Goal: Information Seeking & Learning: Learn about a topic

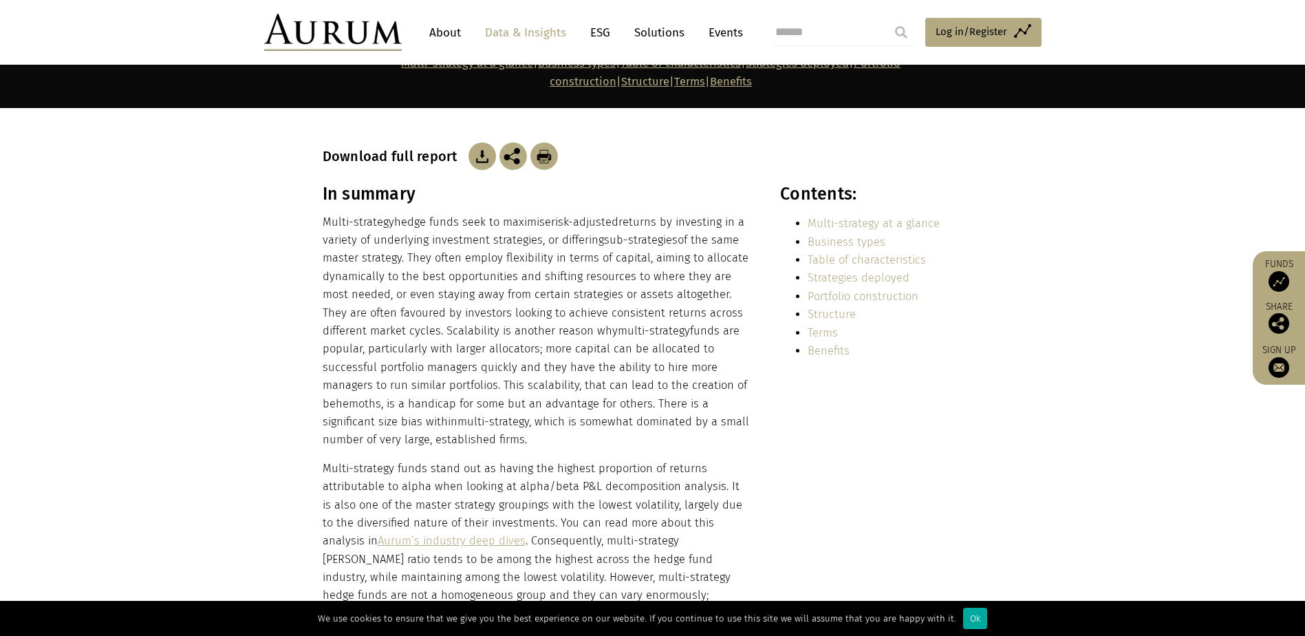
scroll to position [206, 0]
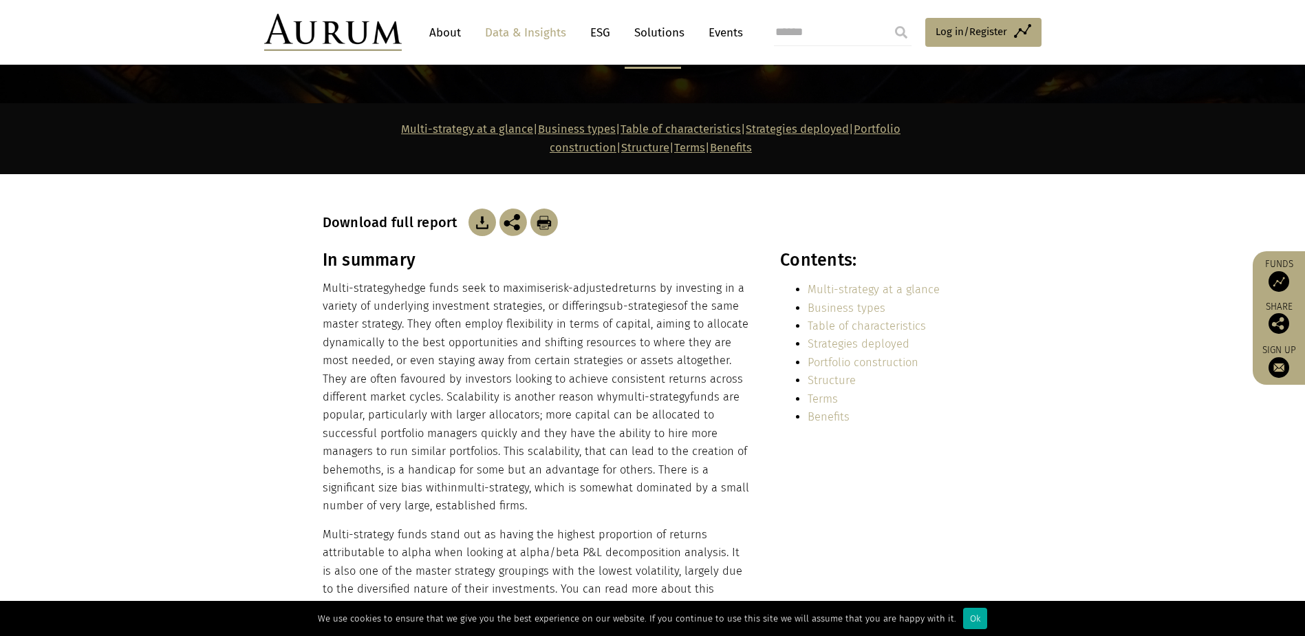
click at [513, 344] on p "Multi-strategy hedge funds seek to maximise risk-adjusted returns by investing …" at bounding box center [537, 397] width 428 height 236
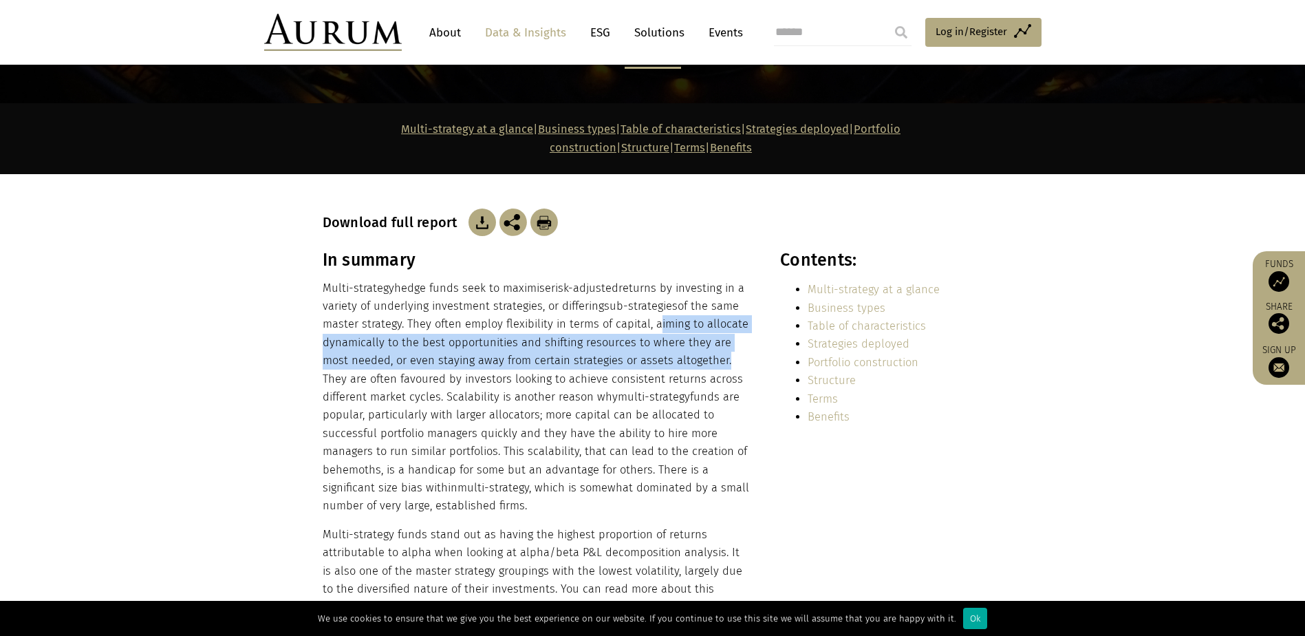
drag, startPoint x: 651, startPoint y: 297, endPoint x: 692, endPoint y: 336, distance: 56.5
click at [692, 336] on p "Multi-strategy hedge funds seek to maximise risk-adjusted returns by investing …" at bounding box center [537, 397] width 428 height 236
copy p "aiming to allocate dynamically to the best opportunities and shifting resources…"
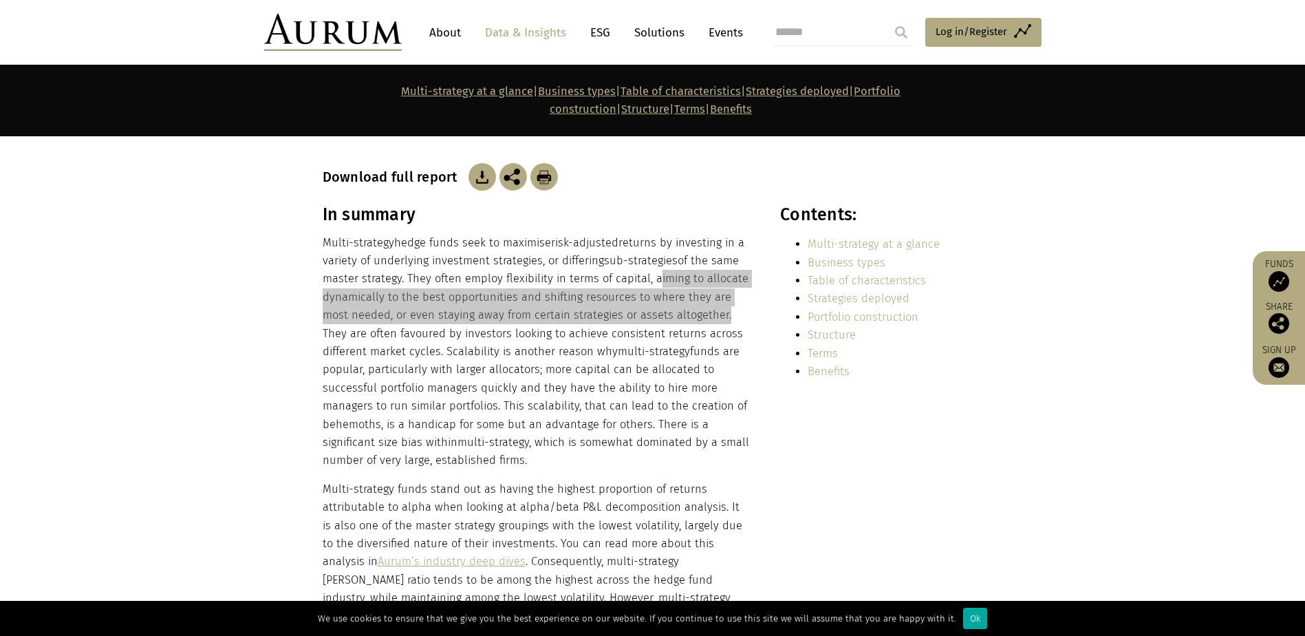
scroll to position [275, 0]
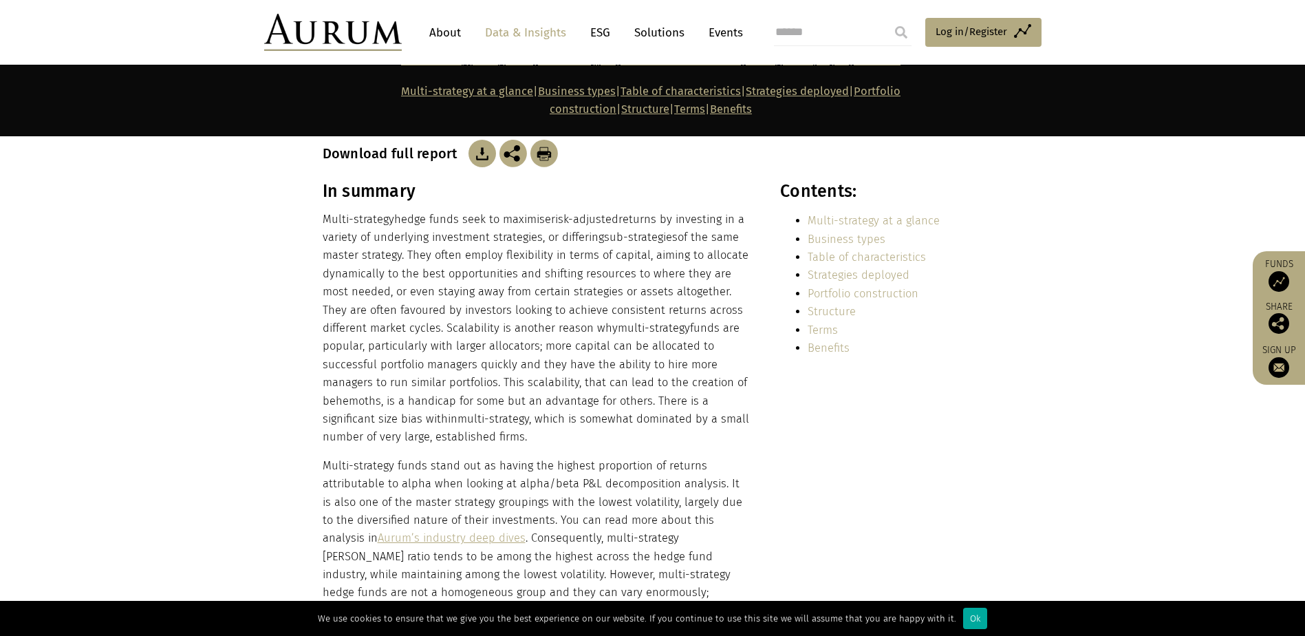
click at [664, 391] on p "Multi-strategy hedge funds seek to maximise risk-adjusted returns by investing …" at bounding box center [537, 328] width 428 height 236
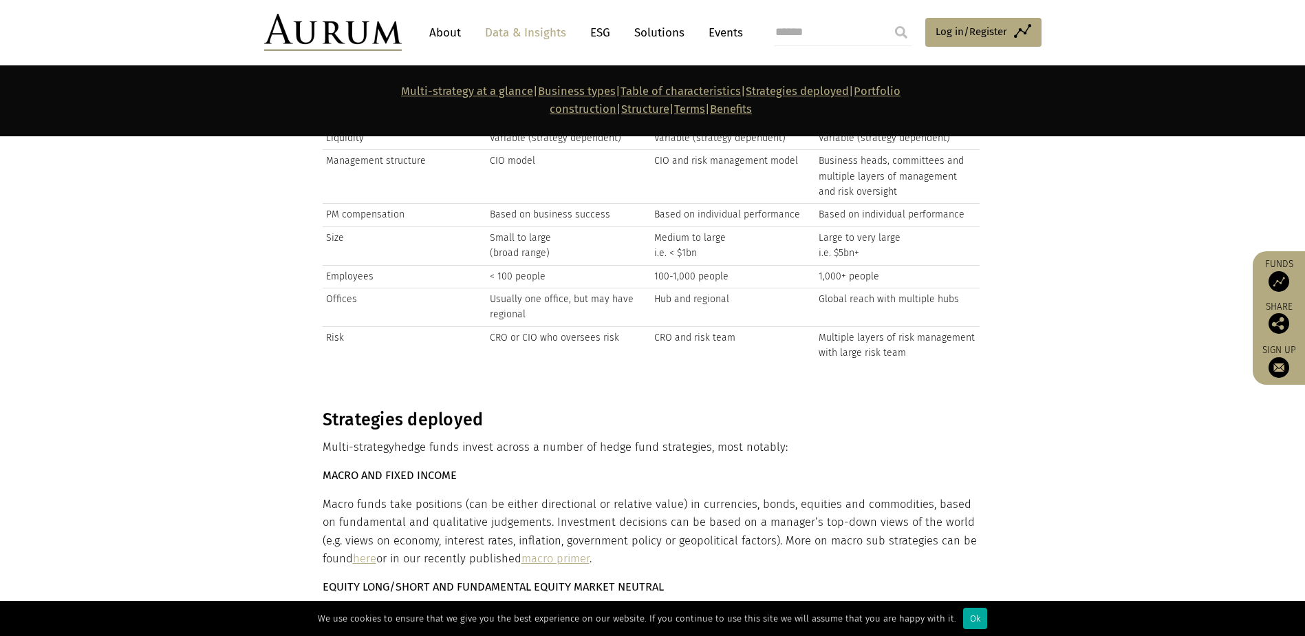
scroll to position [3714, 0]
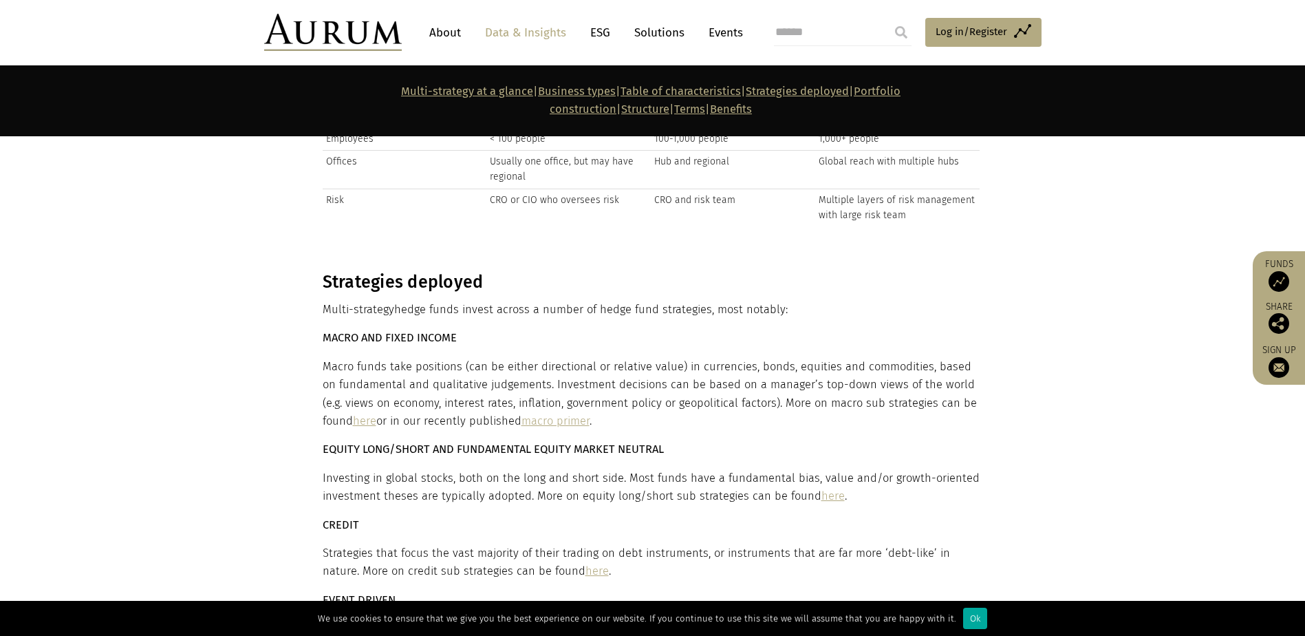
click at [1040, 447] on section "Strategies deployed Multi-strategy hedge funds invest across a number of hedge …" at bounding box center [652, 640] width 1305 height 773
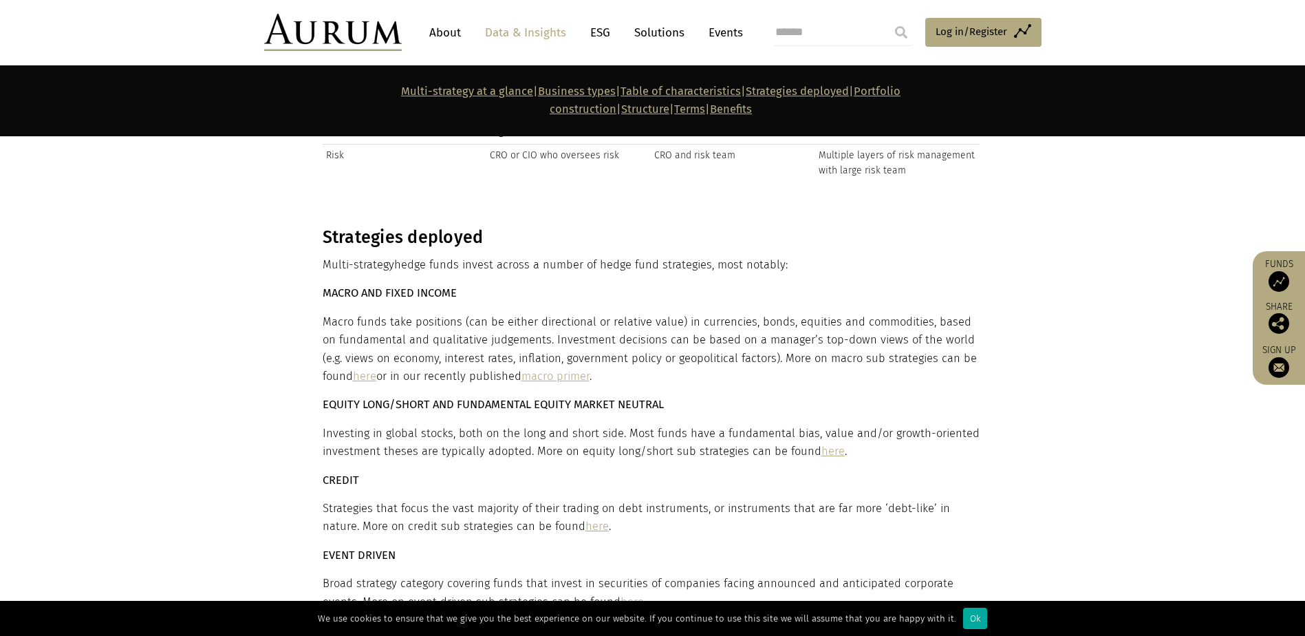
scroll to position [3783, 0]
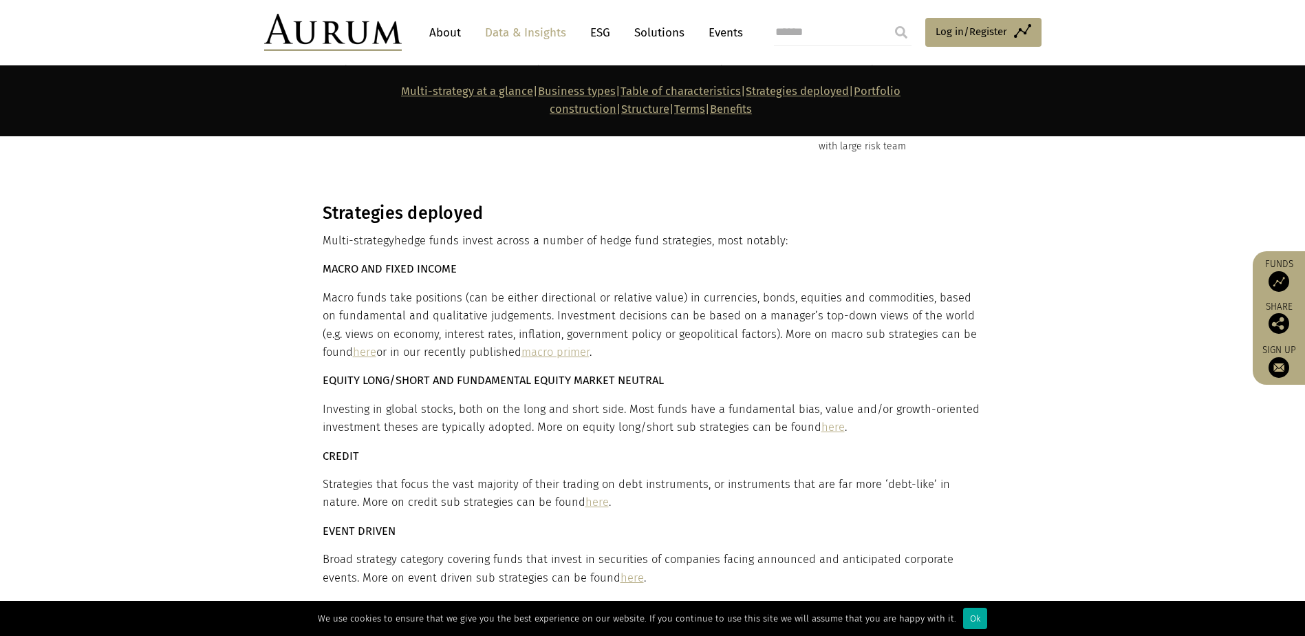
click at [1040, 450] on section "Strategies deployed Multi-strategy hedge funds invest across a number of hedge …" at bounding box center [652, 572] width 1305 height 773
drag, startPoint x: 518, startPoint y: 284, endPoint x: 294, endPoint y: 273, distance: 224.5
click at [294, 273] on section "Strategies deployed Multi-strategy hedge funds invest across a number of hedge …" at bounding box center [652, 572] width 1305 height 773
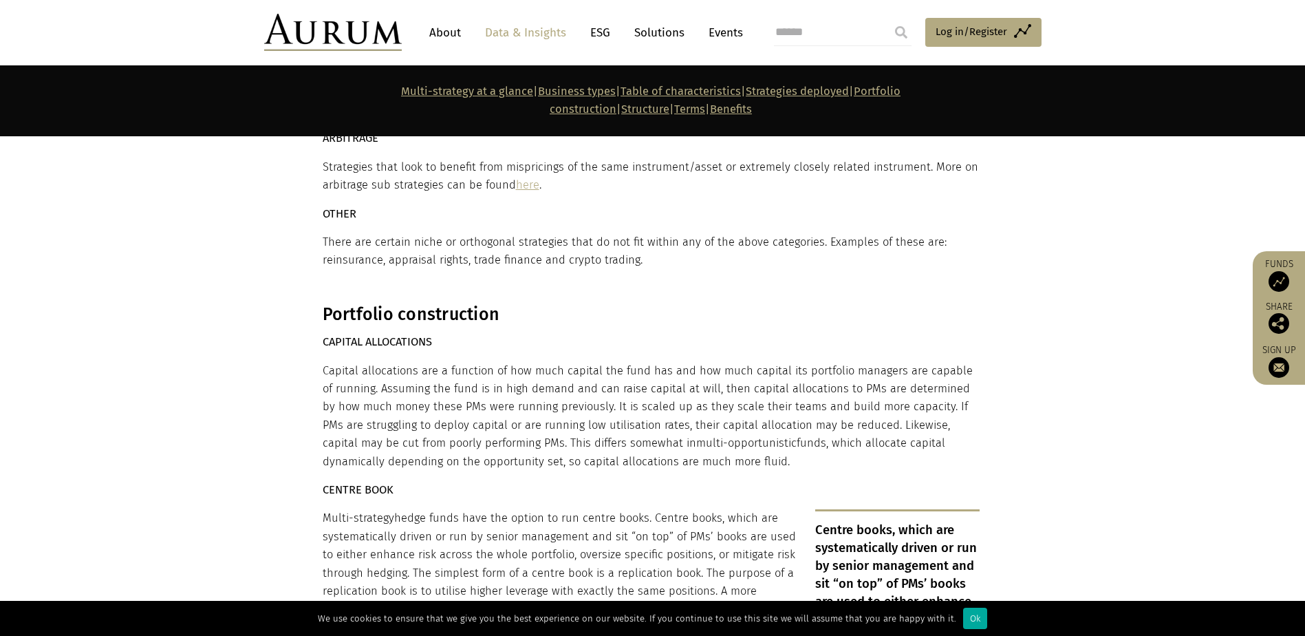
scroll to position [4471, 0]
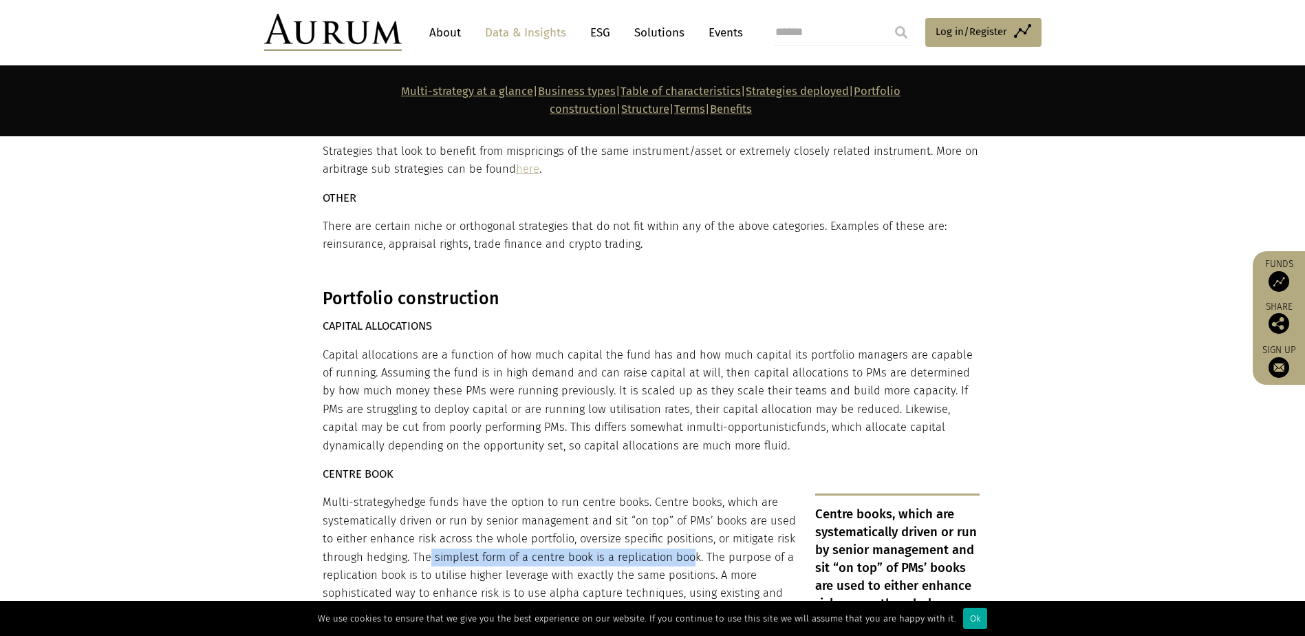
drag, startPoint x: 422, startPoint y: 490, endPoint x: 686, endPoint y: 497, distance: 264.2
click at [686, 486] on p "Multi-strategy hedge funds have the option to run centre books. Centre books, w…" at bounding box center [651, 611] width 657 height 236
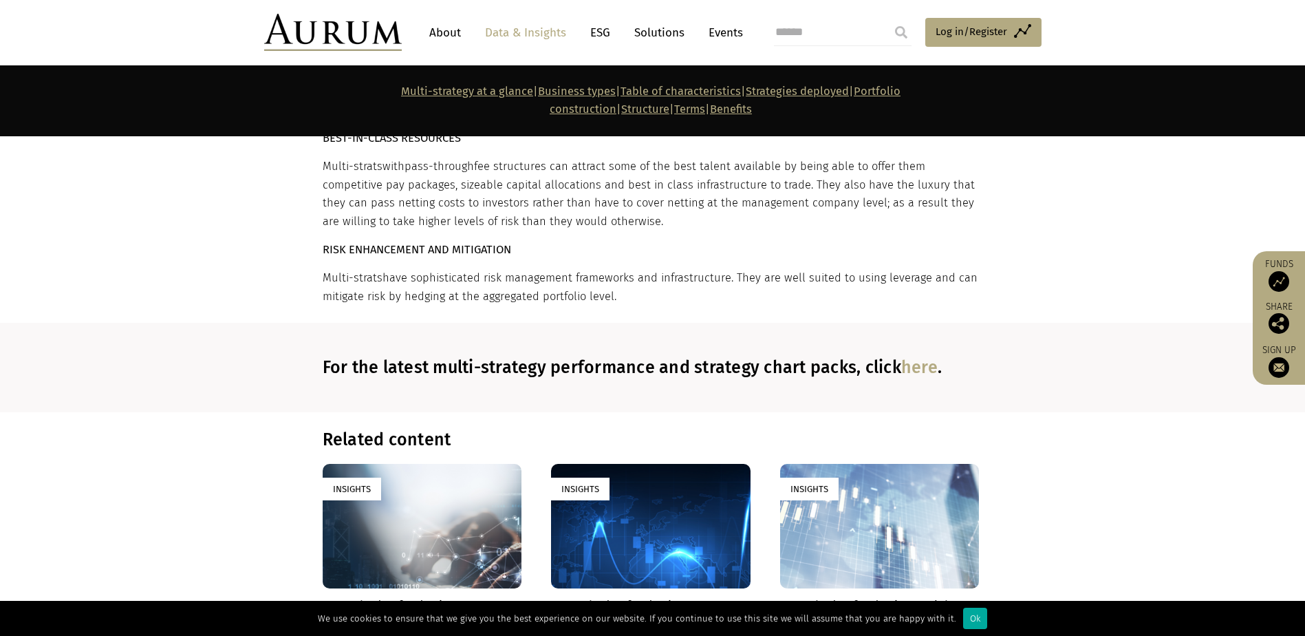
scroll to position [9423, 0]
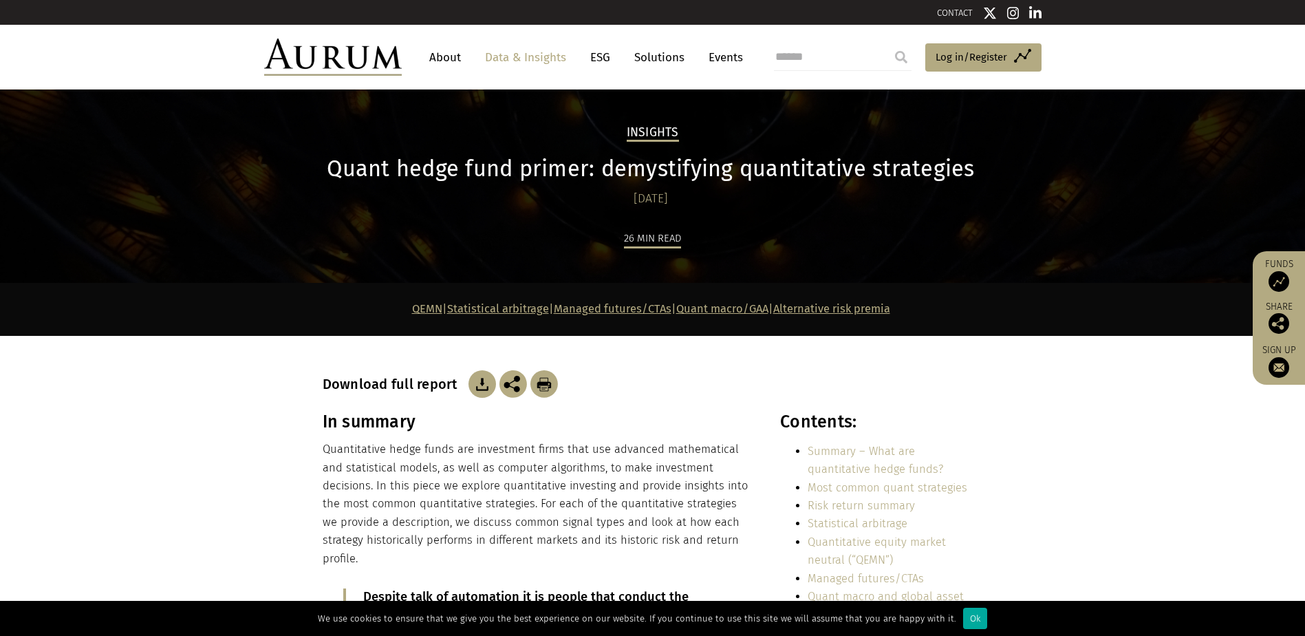
click at [477, 384] on img at bounding box center [482, 384] width 28 height 28
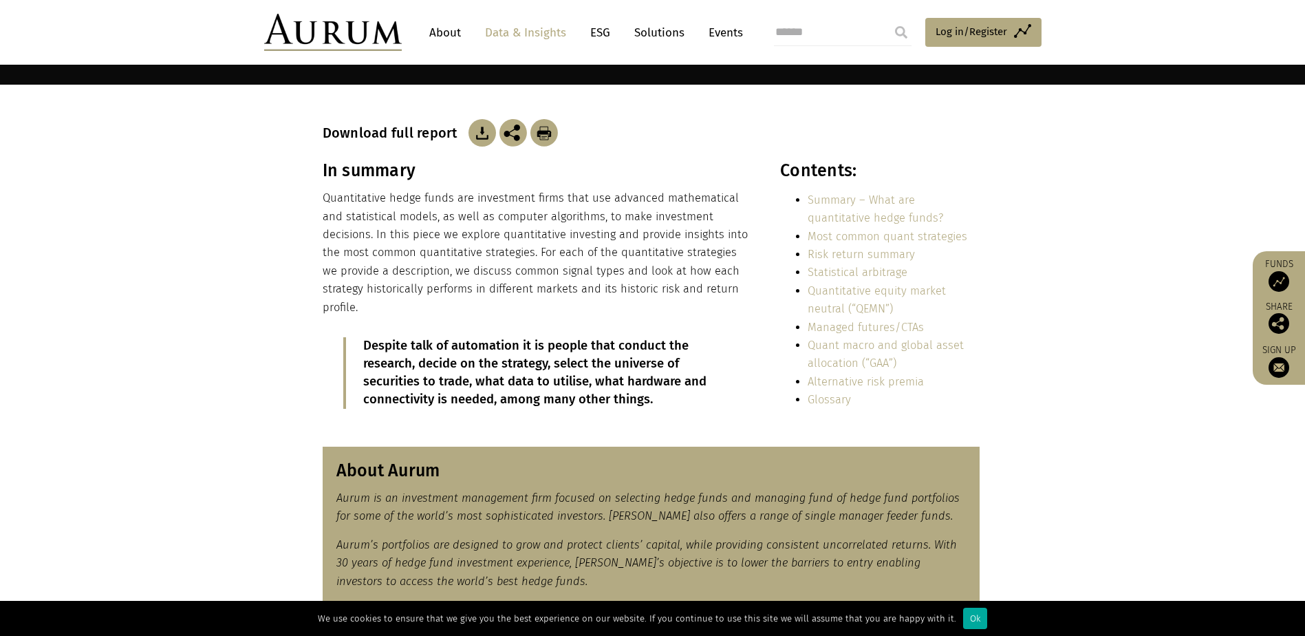
scroll to position [275, 0]
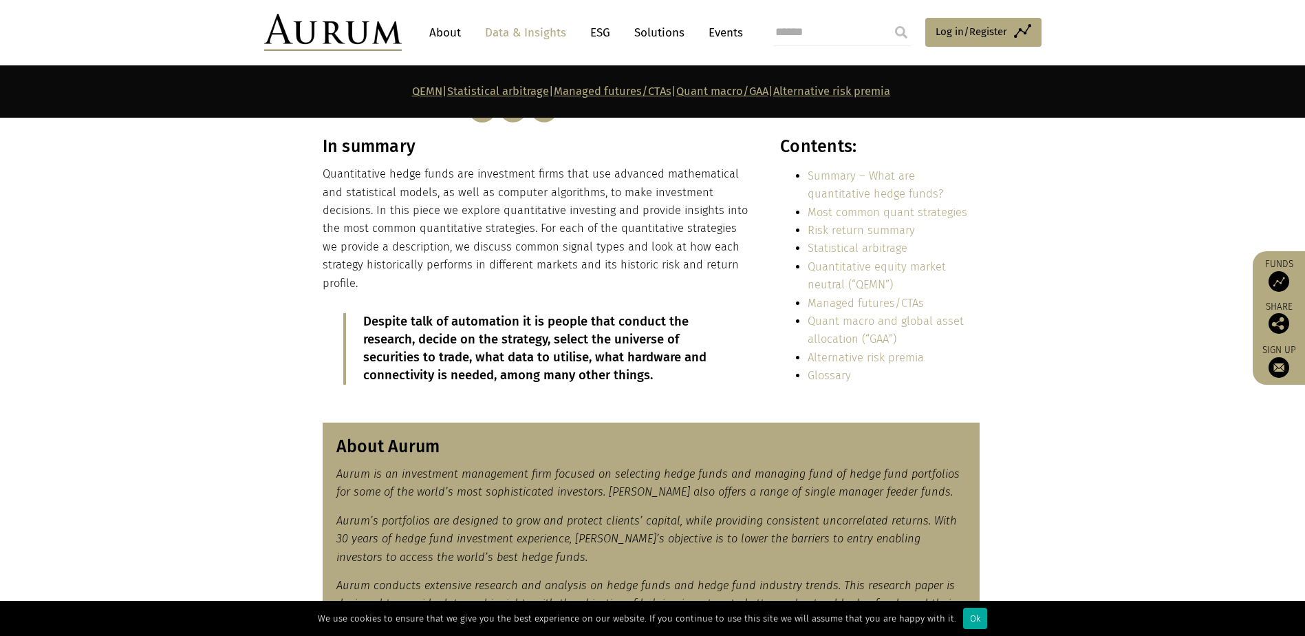
click at [241, 357] on section "In summary Quantitative hedge funds are investment firms that use advanced math…" at bounding box center [652, 270] width 1305 height 269
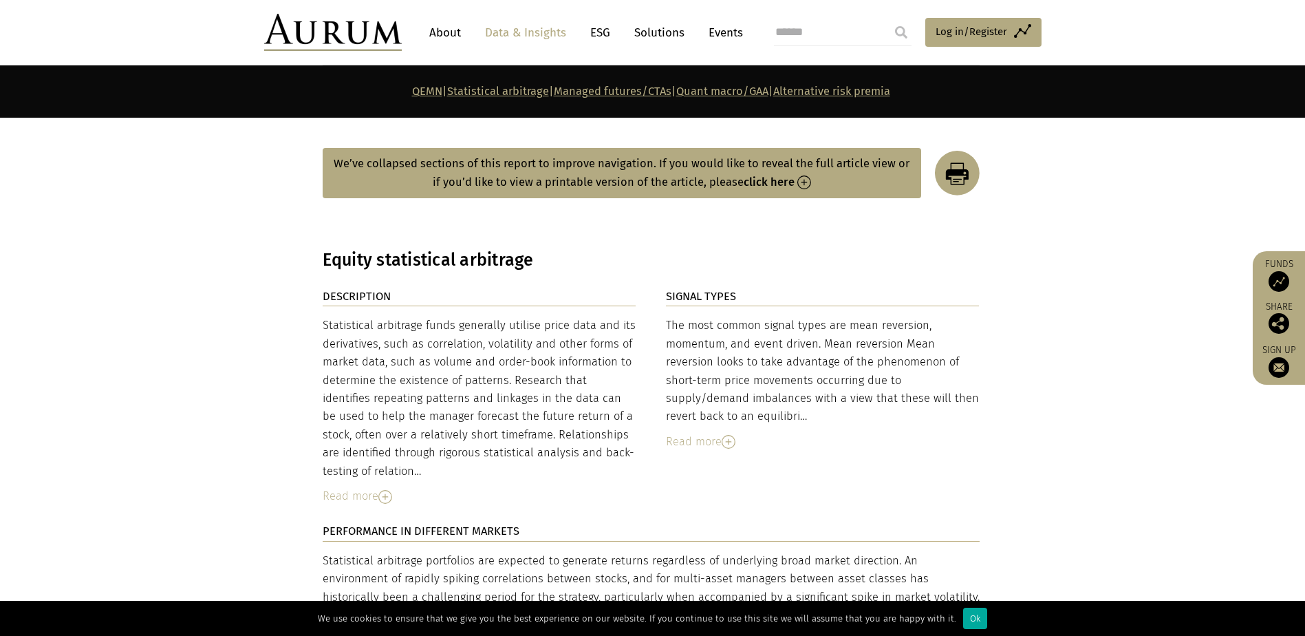
scroll to position [2201, 0]
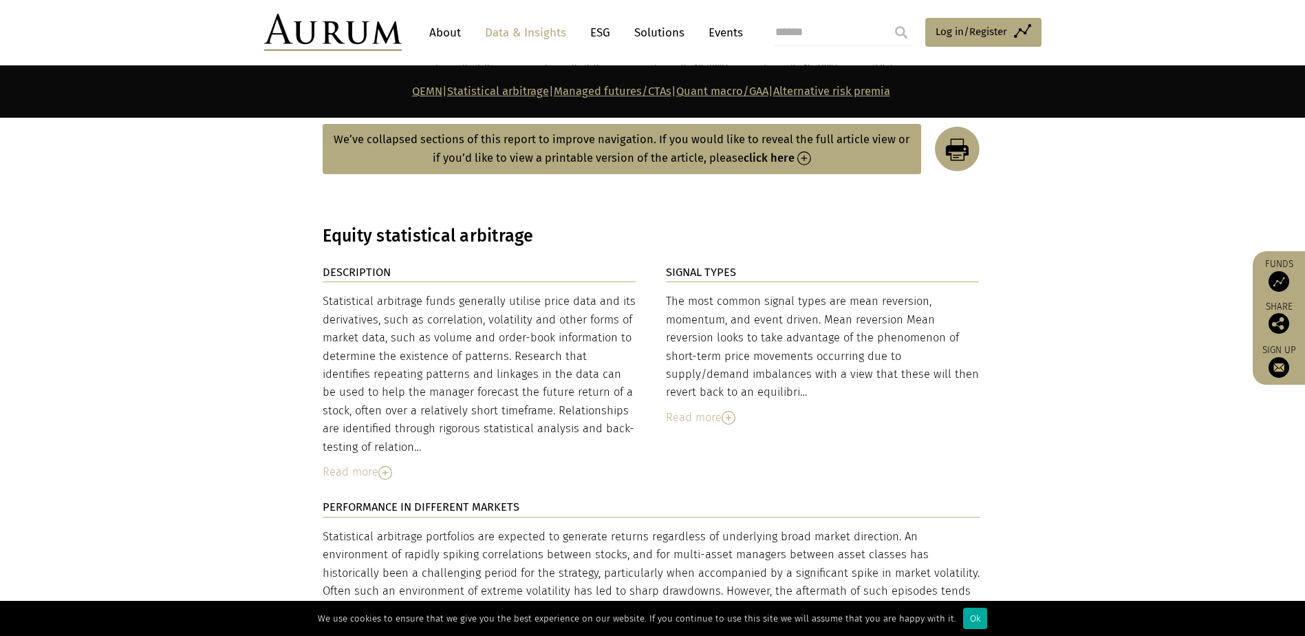
click at [727, 411] on img at bounding box center [729, 418] width 14 height 14
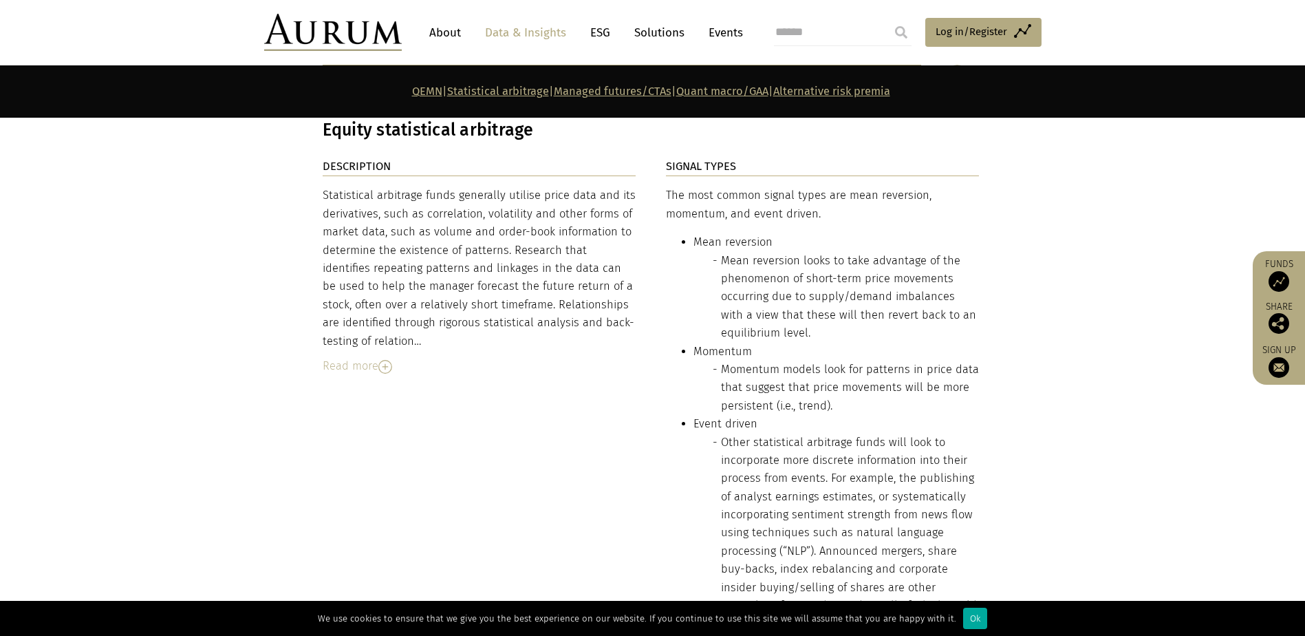
scroll to position [2476, 0]
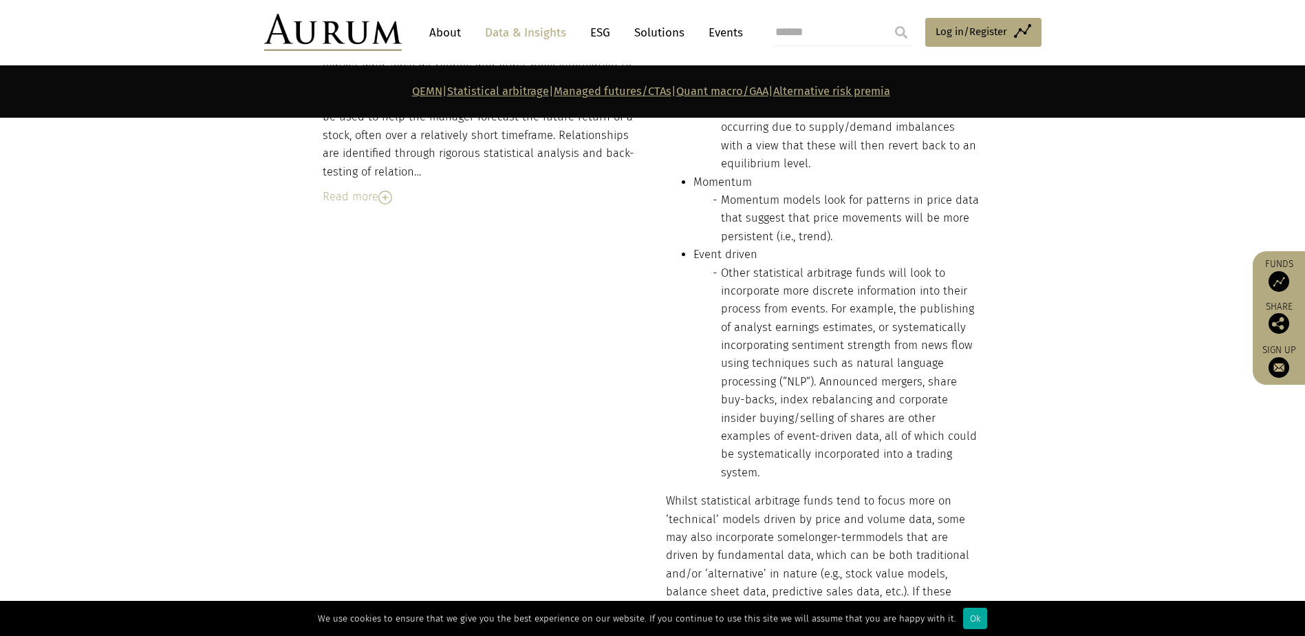
click at [344, 188] on div "Read more" at bounding box center [480, 197] width 314 height 18
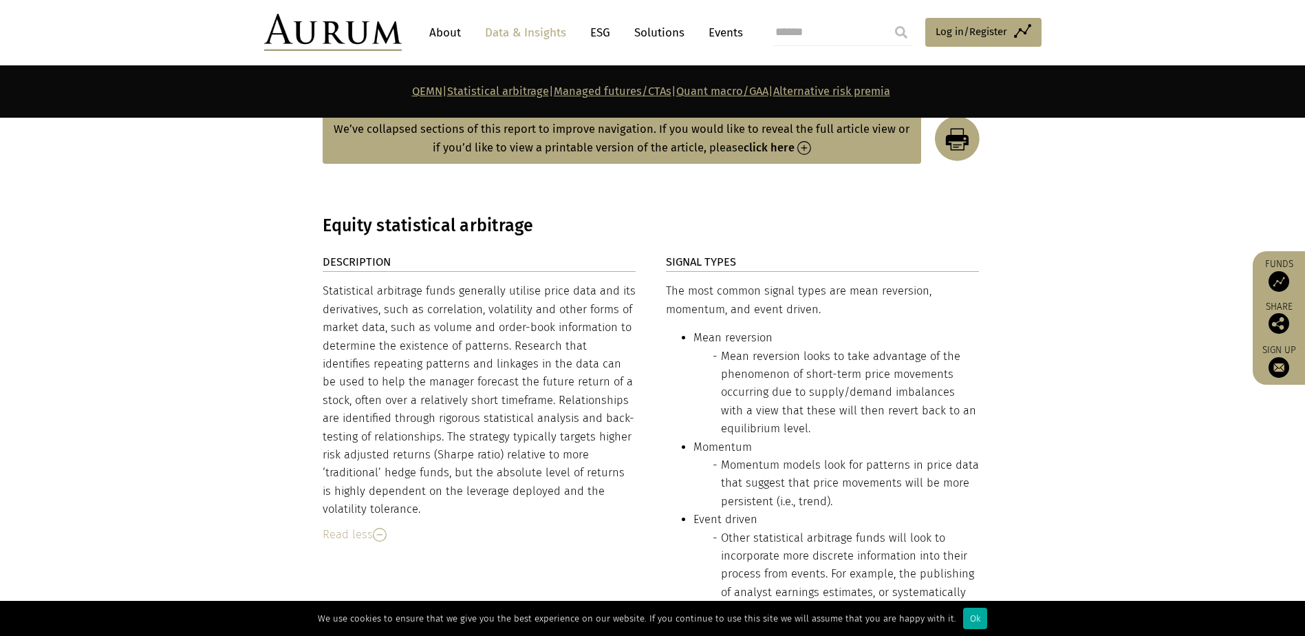
scroll to position [2201, 0]
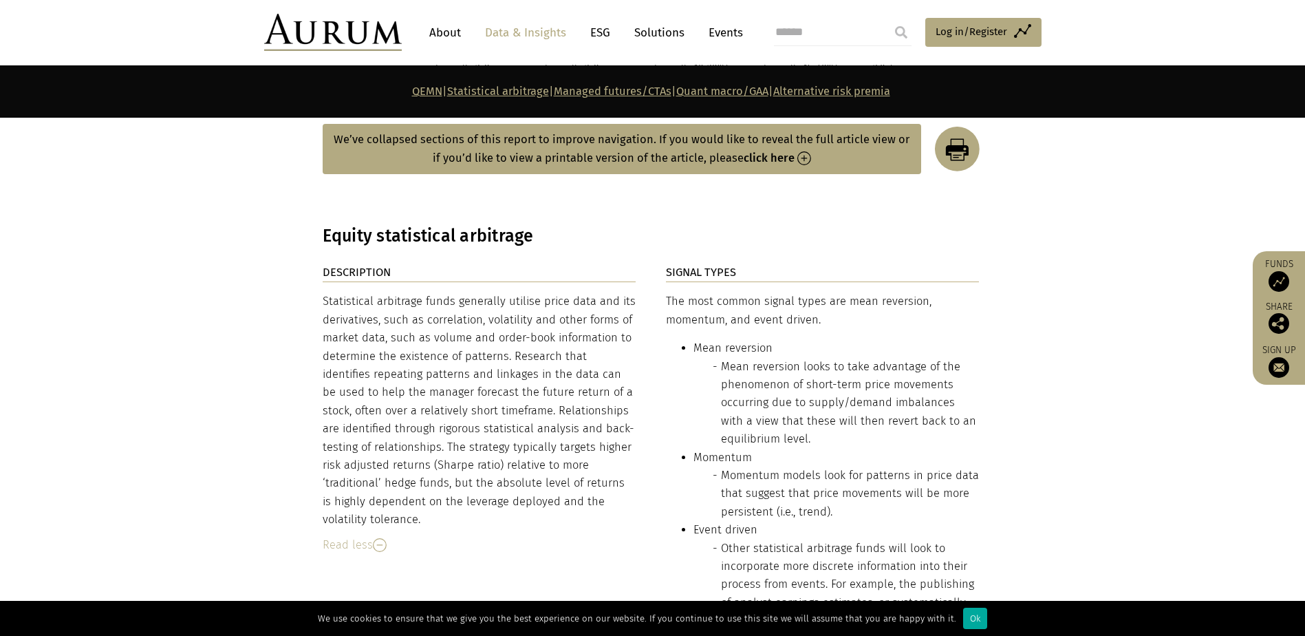
click at [763, 151] on strong "click here" at bounding box center [769, 157] width 51 height 13
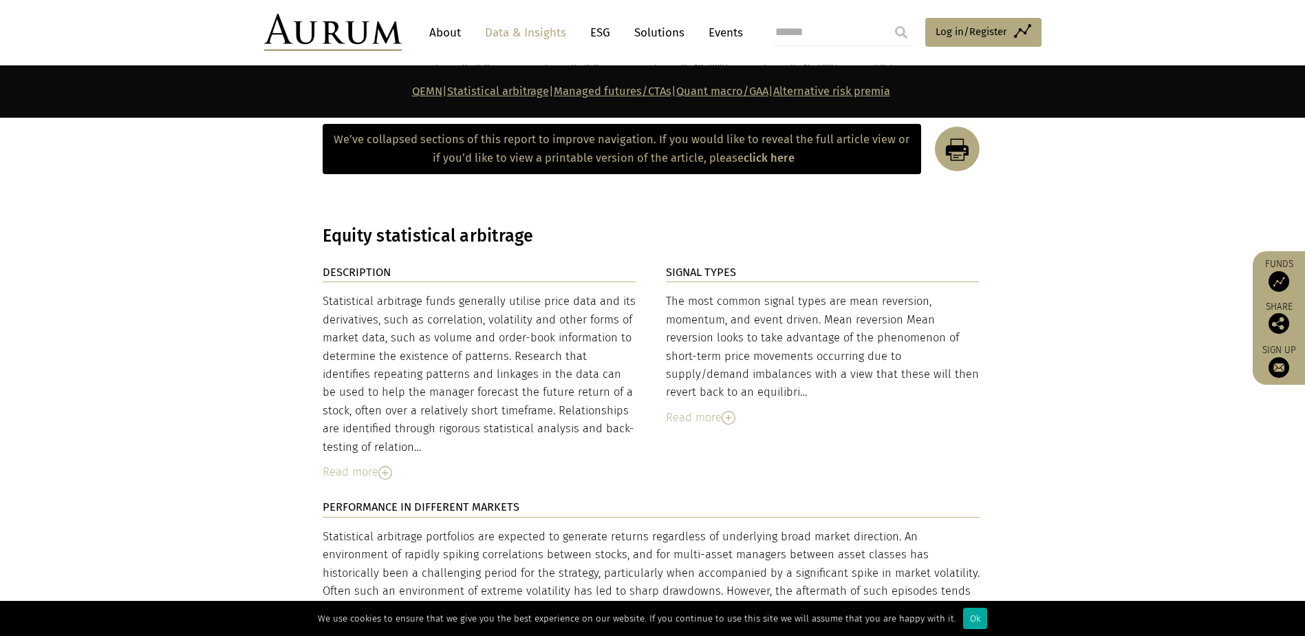
click at [995, 264] on div "DESCRIPTION Statistical arbitrage funds generally utilise price data and its de…" at bounding box center [653, 614] width 688 height 703
click at [721, 413] on div "Read more" at bounding box center [823, 418] width 314 height 18
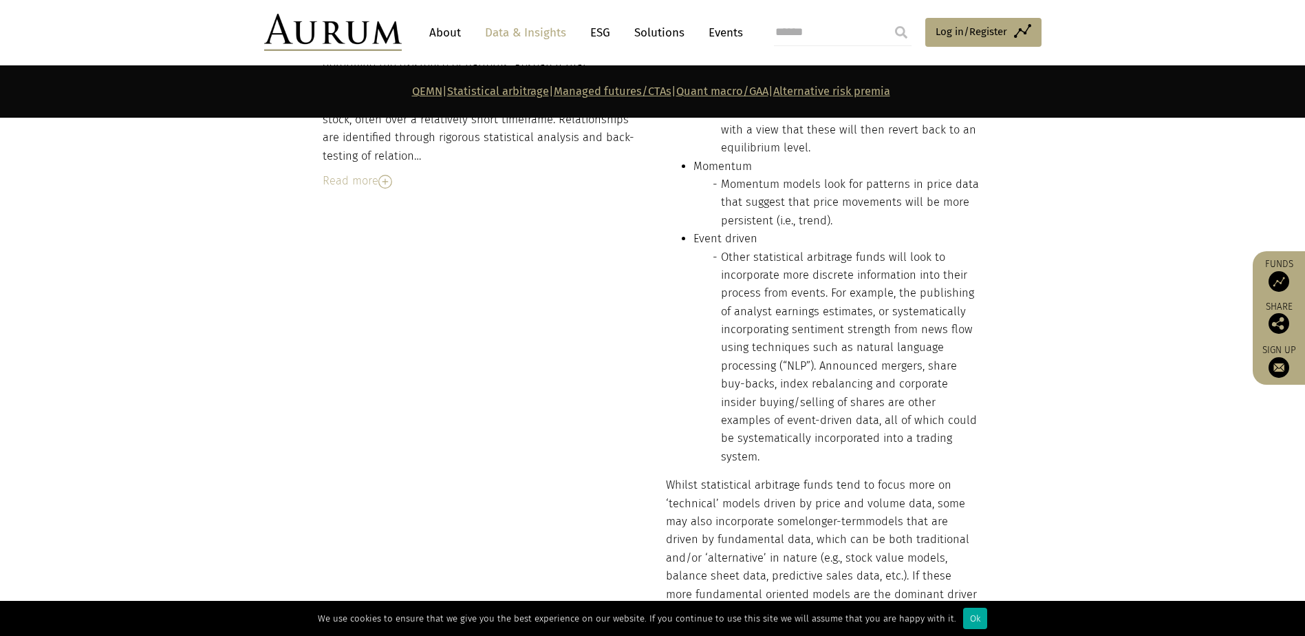
scroll to position [2270, 0]
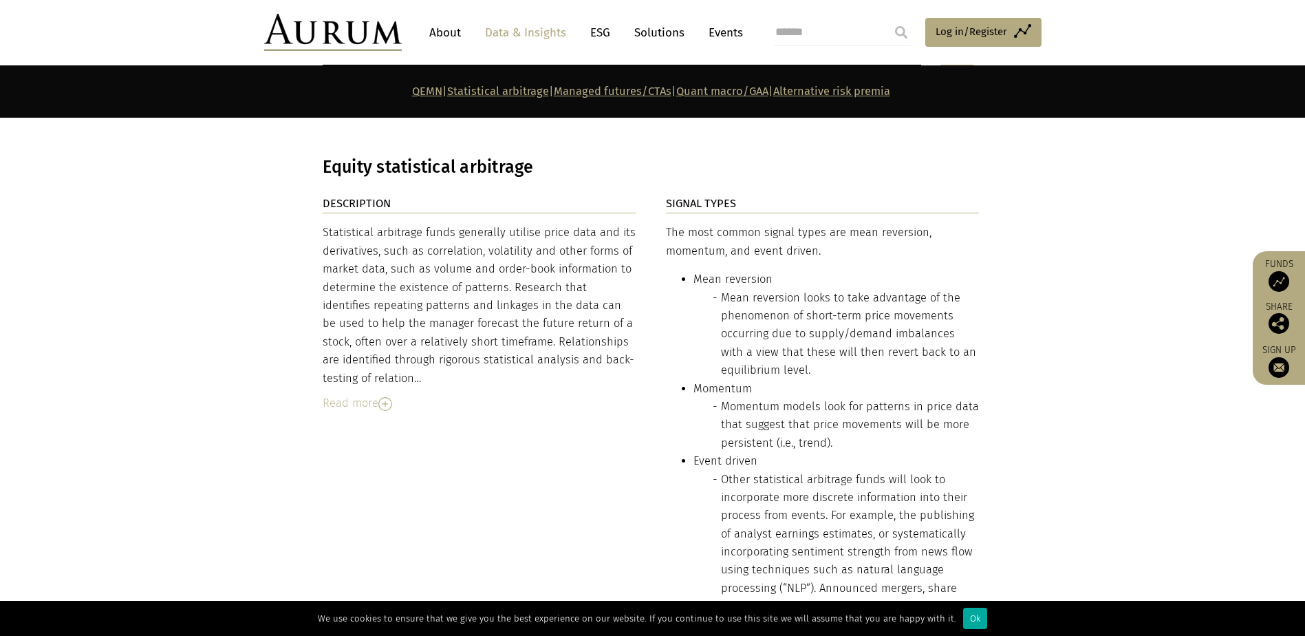
click at [371, 397] on div "Read more" at bounding box center [480, 403] width 314 height 18
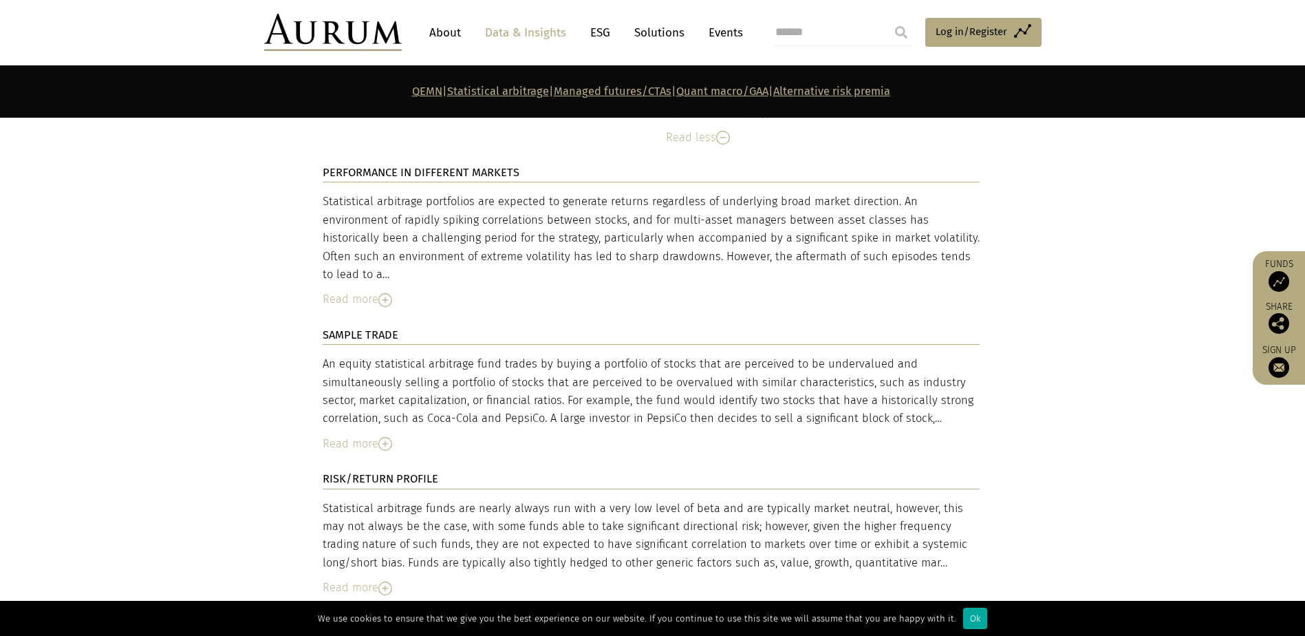
scroll to position [3026, 0]
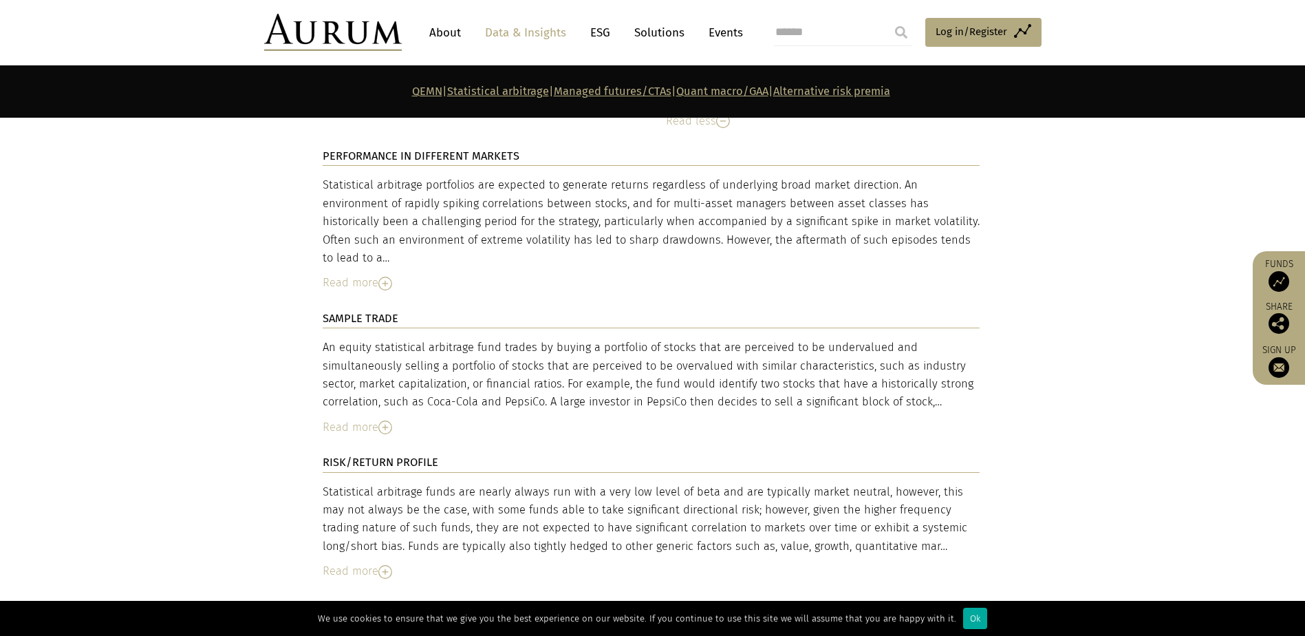
click at [341, 274] on div "Read more" at bounding box center [651, 283] width 657 height 18
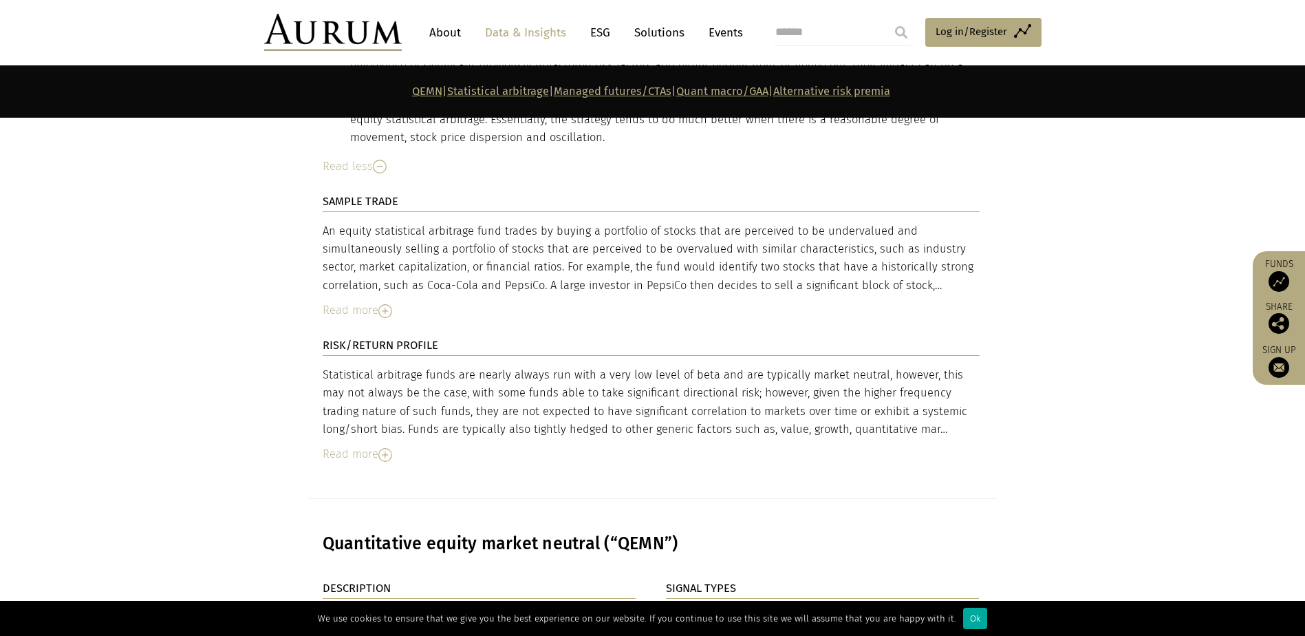
scroll to position [3370, 0]
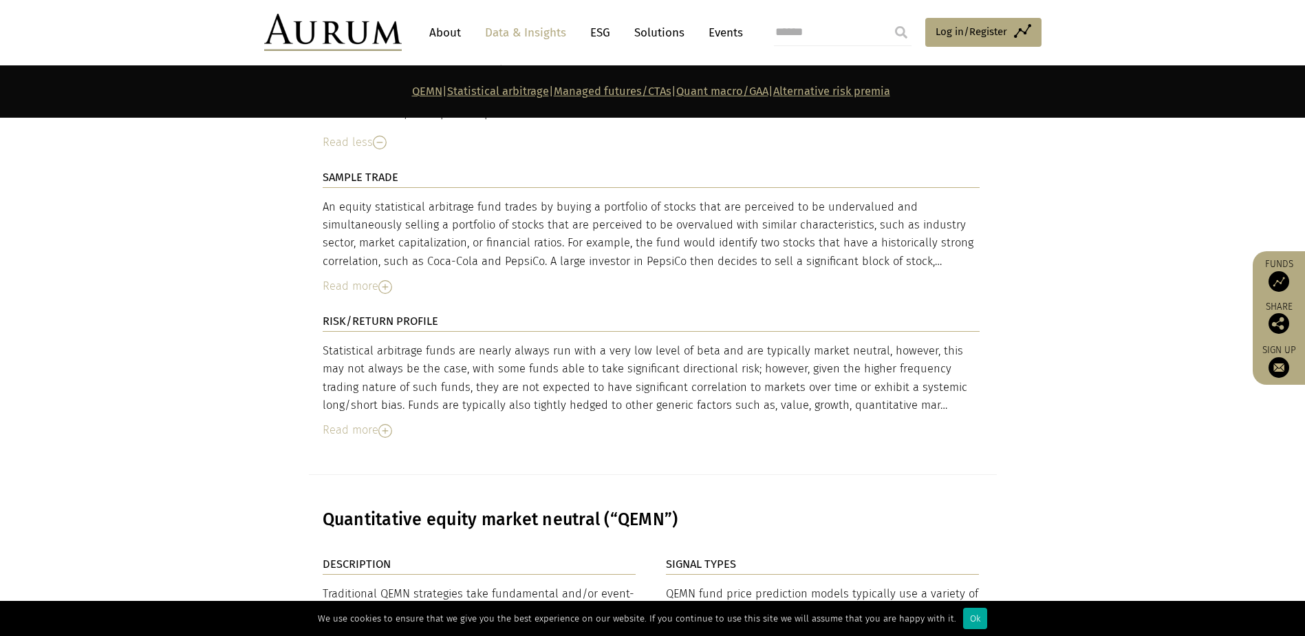
click at [367, 281] on div "Read more" at bounding box center [651, 286] width 657 height 18
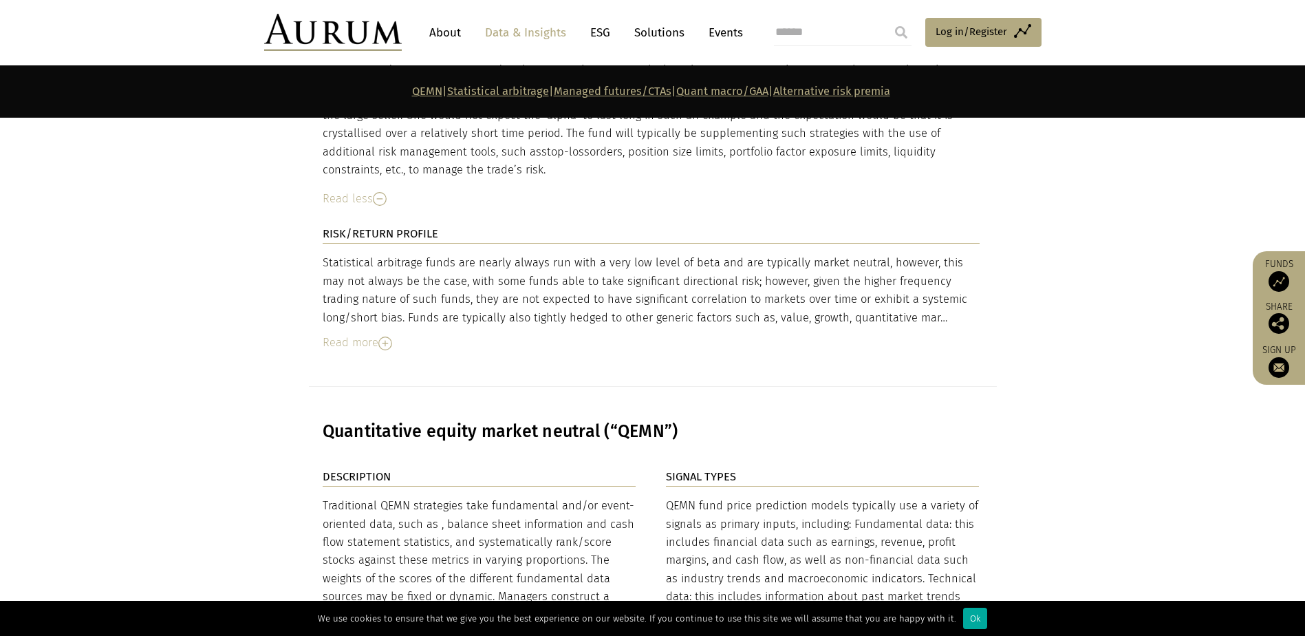
scroll to position [3714, 0]
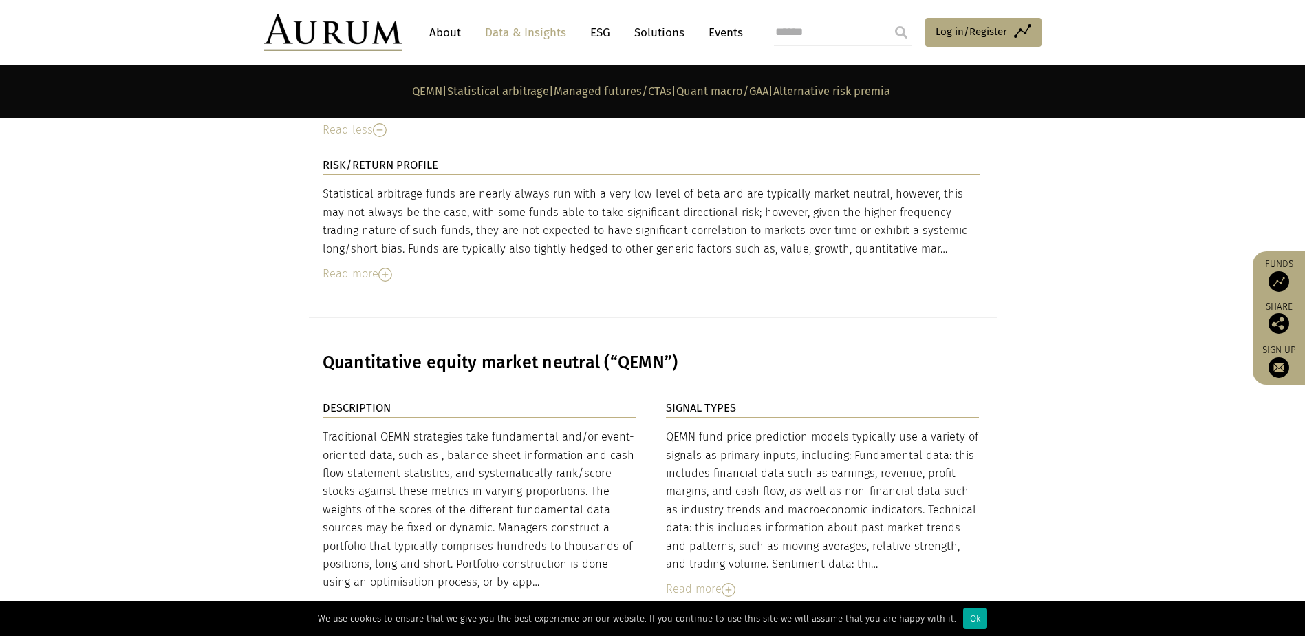
click at [344, 265] on div "Read more" at bounding box center [651, 274] width 657 height 18
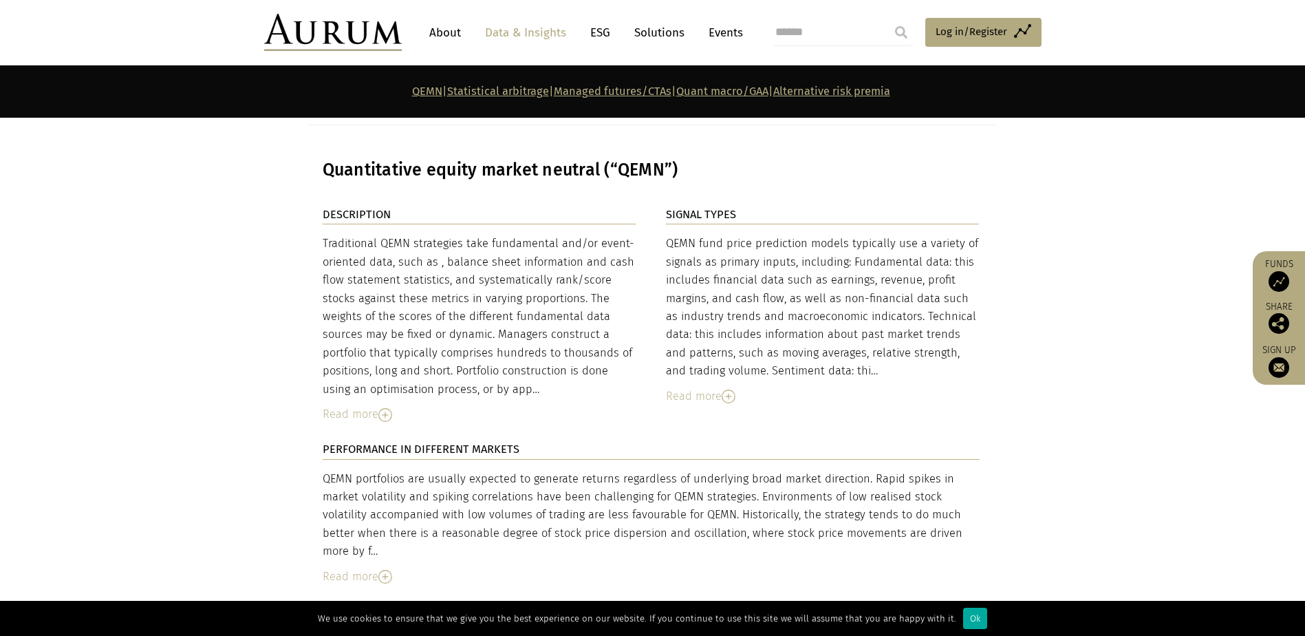
scroll to position [3989, 0]
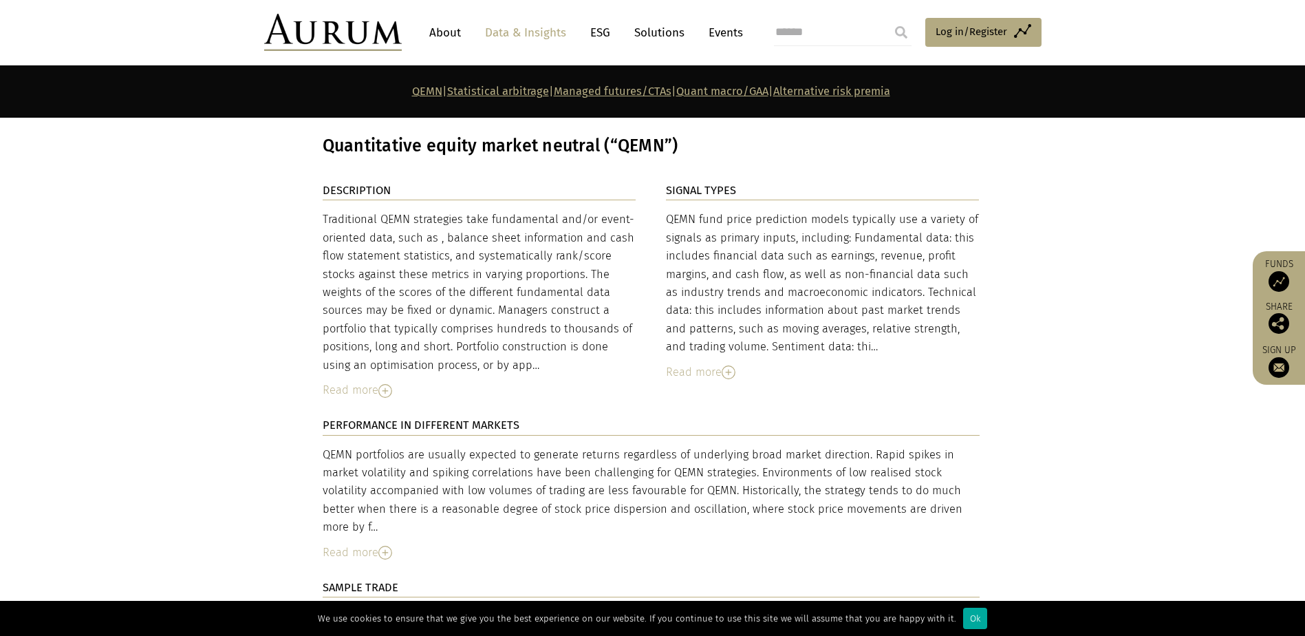
click at [368, 381] on div "Read more" at bounding box center [480, 390] width 314 height 18
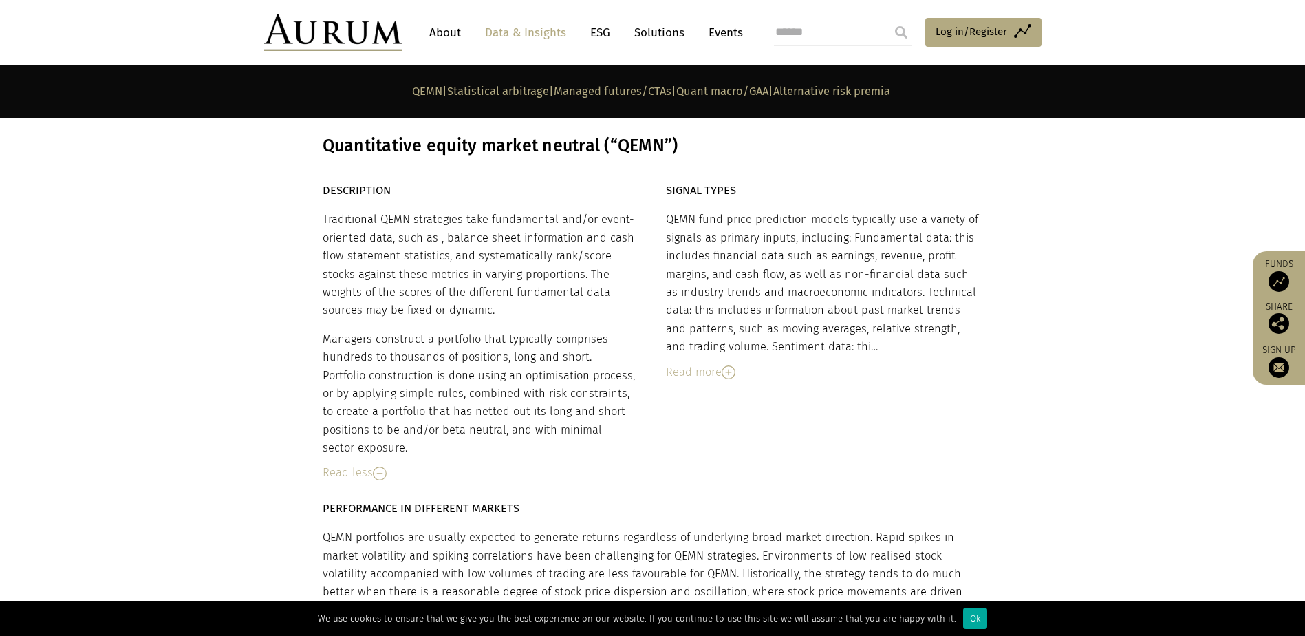
click at [709, 363] on div "Read more" at bounding box center [823, 372] width 314 height 18
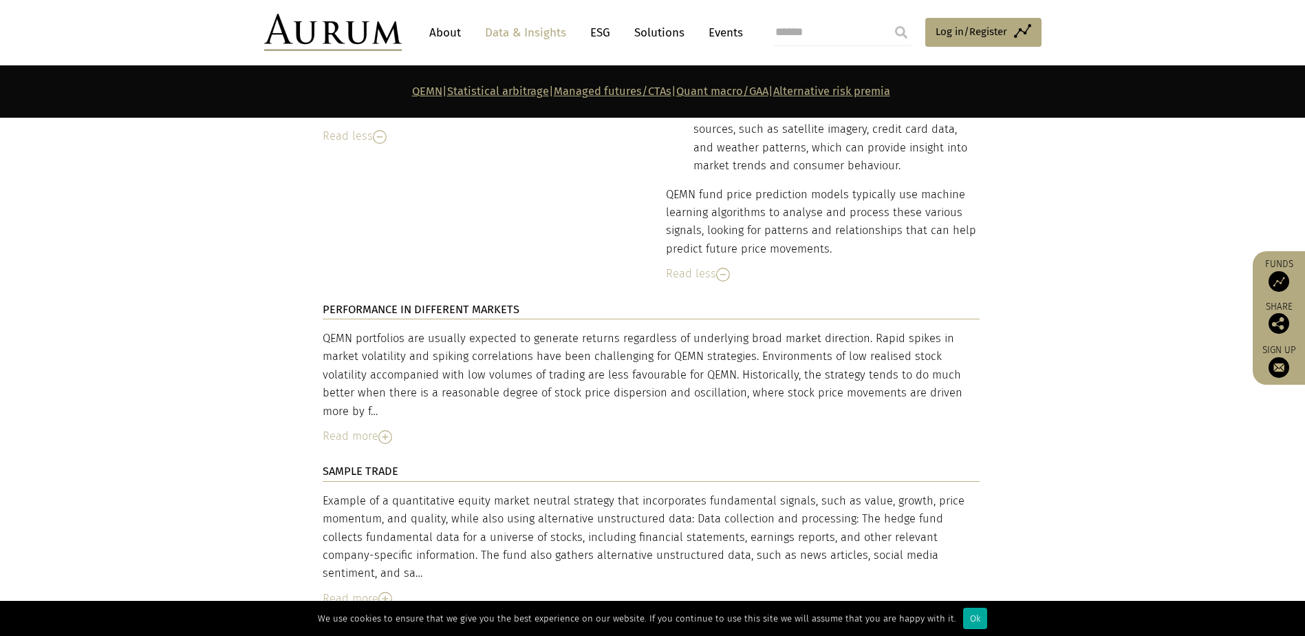
scroll to position [4402, 0]
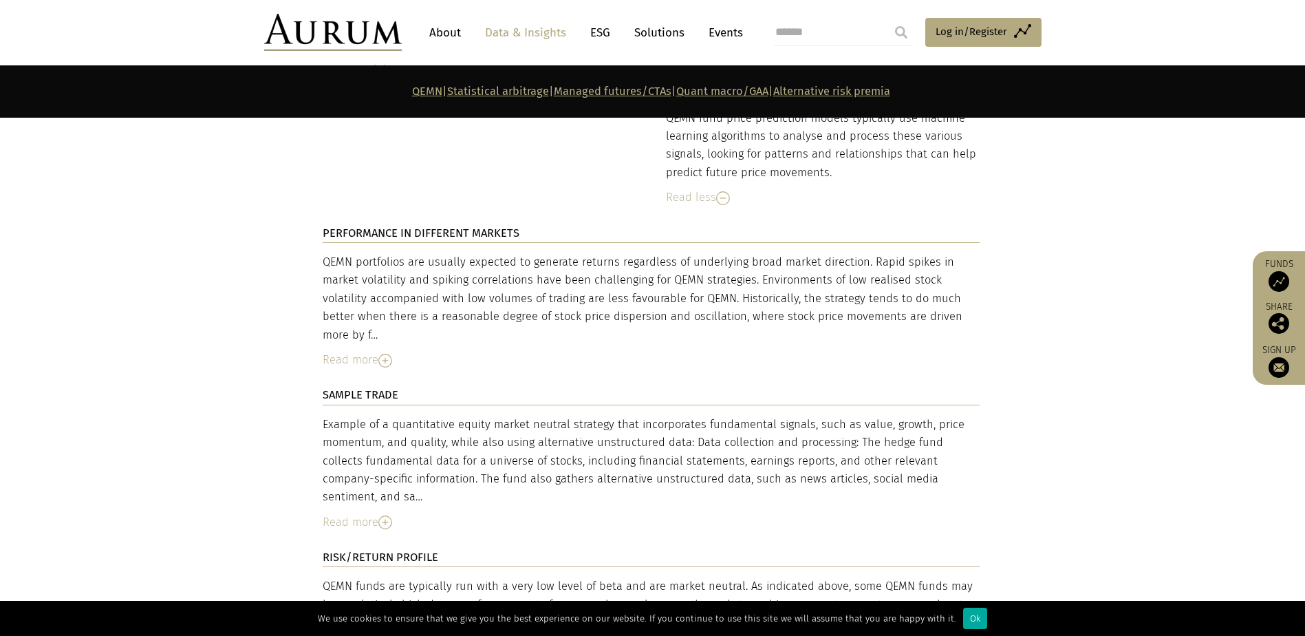
click at [366, 351] on div "Read more" at bounding box center [651, 360] width 657 height 18
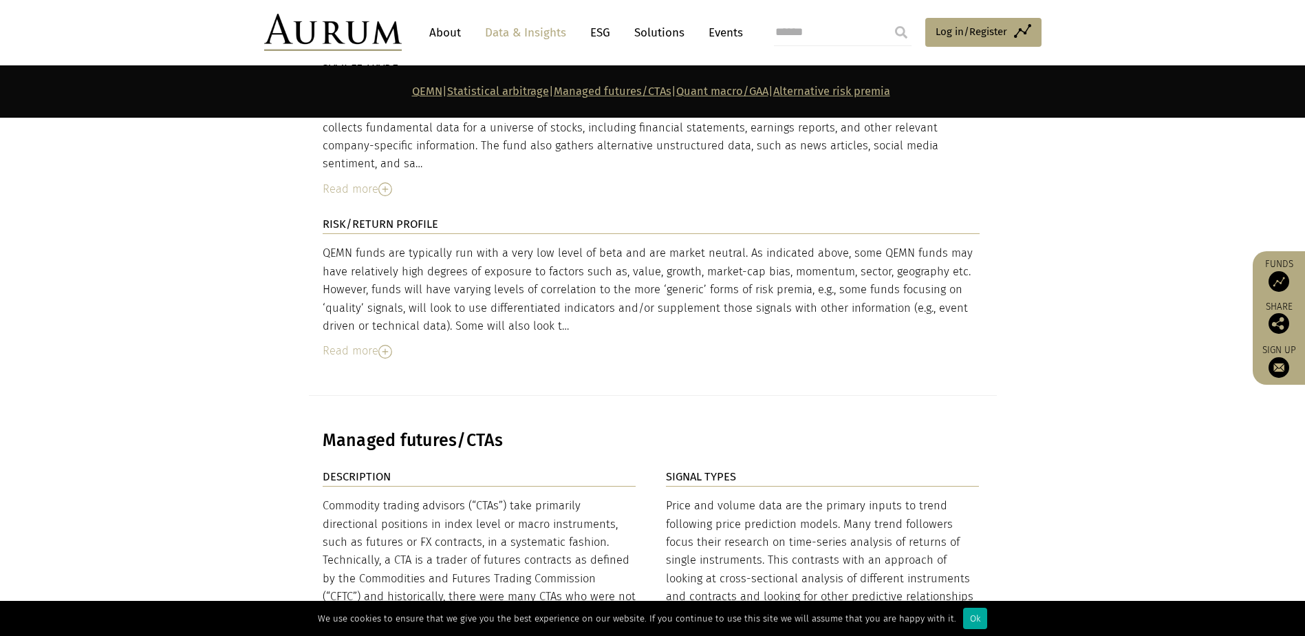
scroll to position [4746, 0]
click at [367, 341] on div "Read more" at bounding box center [651, 350] width 657 height 18
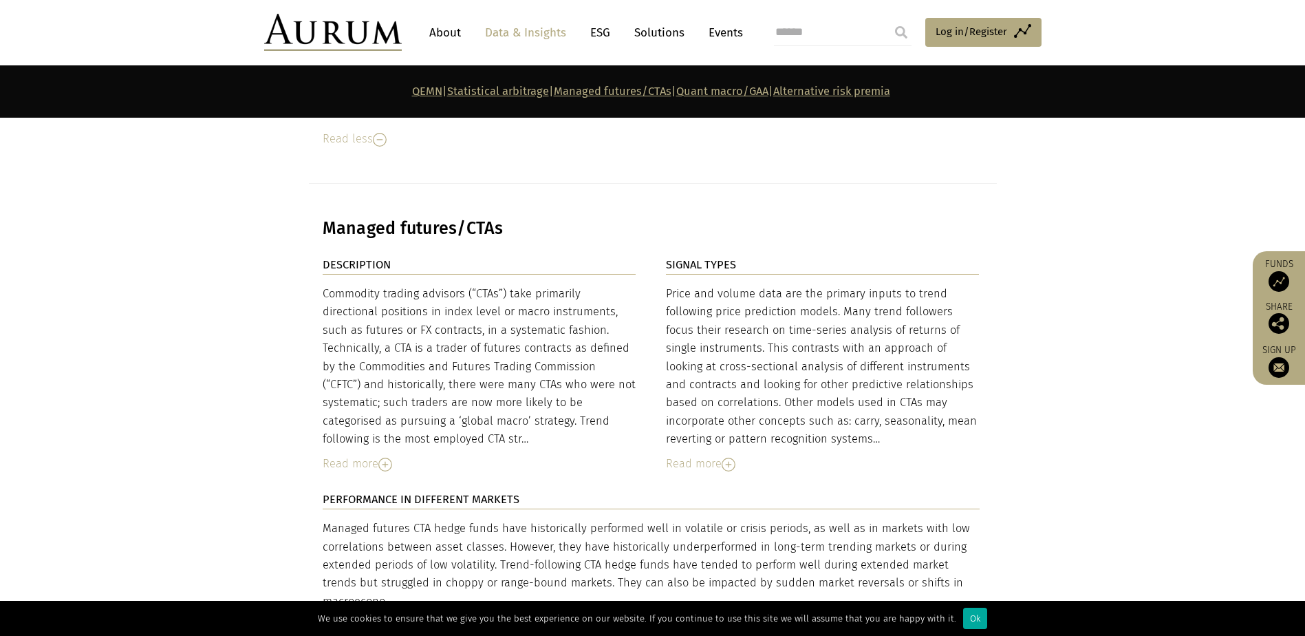
scroll to position [5021, 0]
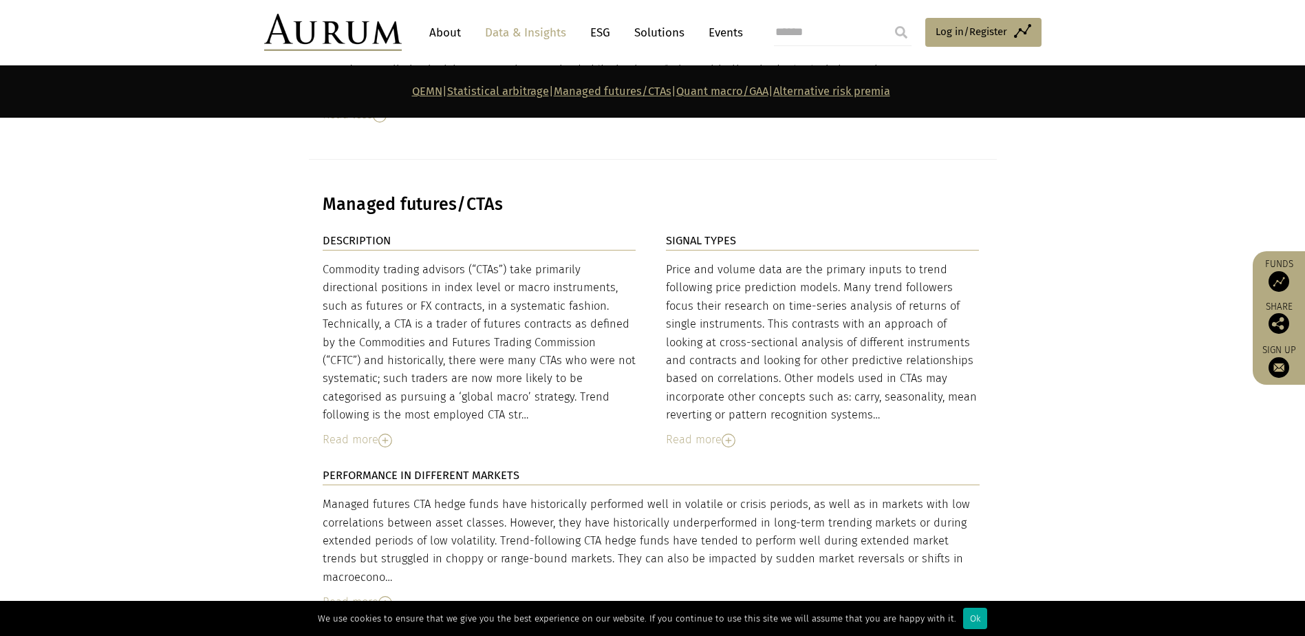
click at [367, 431] on div "Read more" at bounding box center [480, 440] width 314 height 18
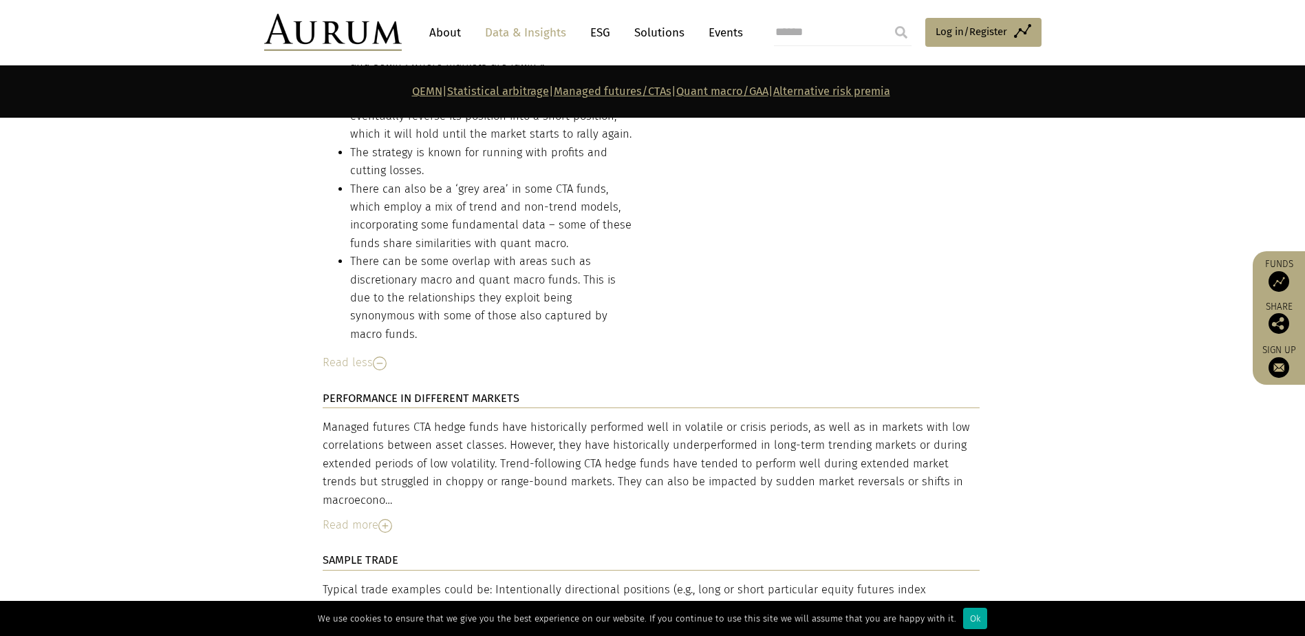
scroll to position [5846, 0]
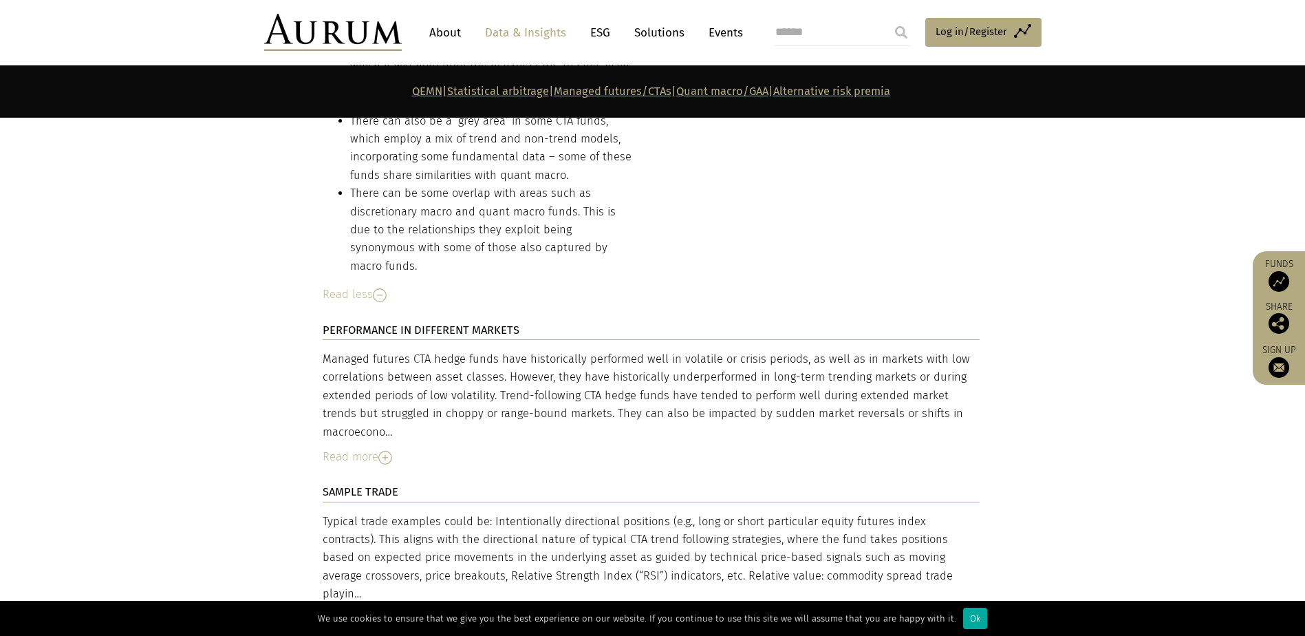
click at [378, 448] on div "Read more" at bounding box center [651, 457] width 657 height 18
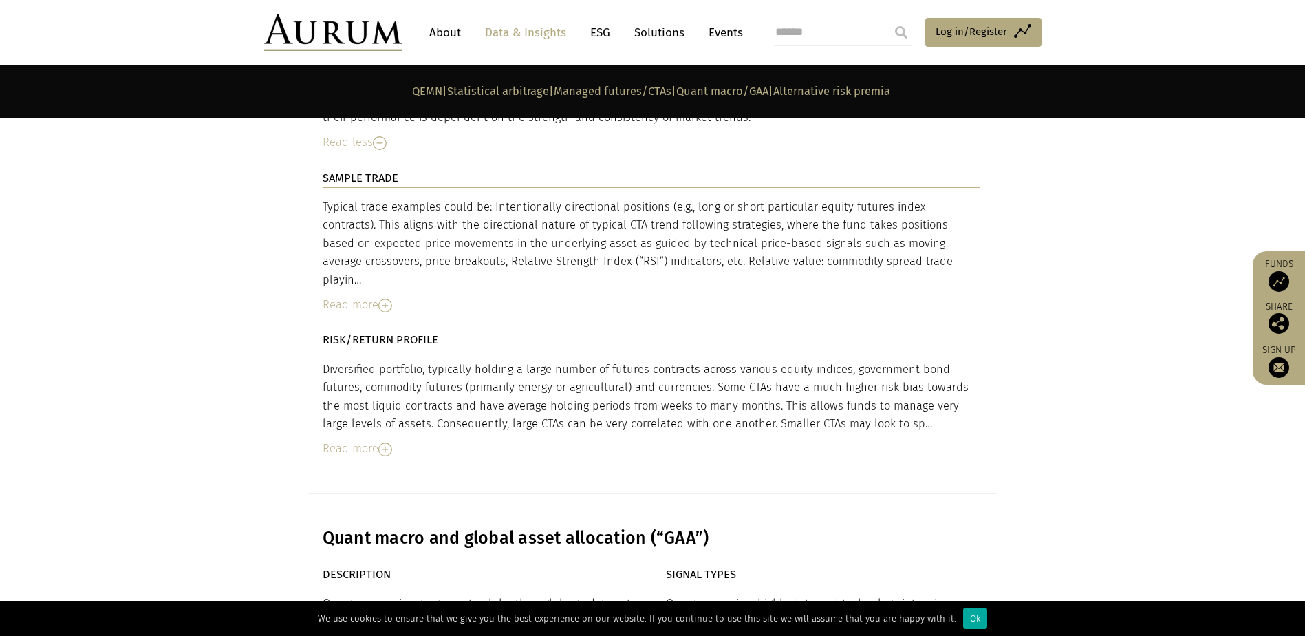
scroll to position [6190, 0]
click at [358, 438] on div "Read more" at bounding box center [651, 447] width 657 height 18
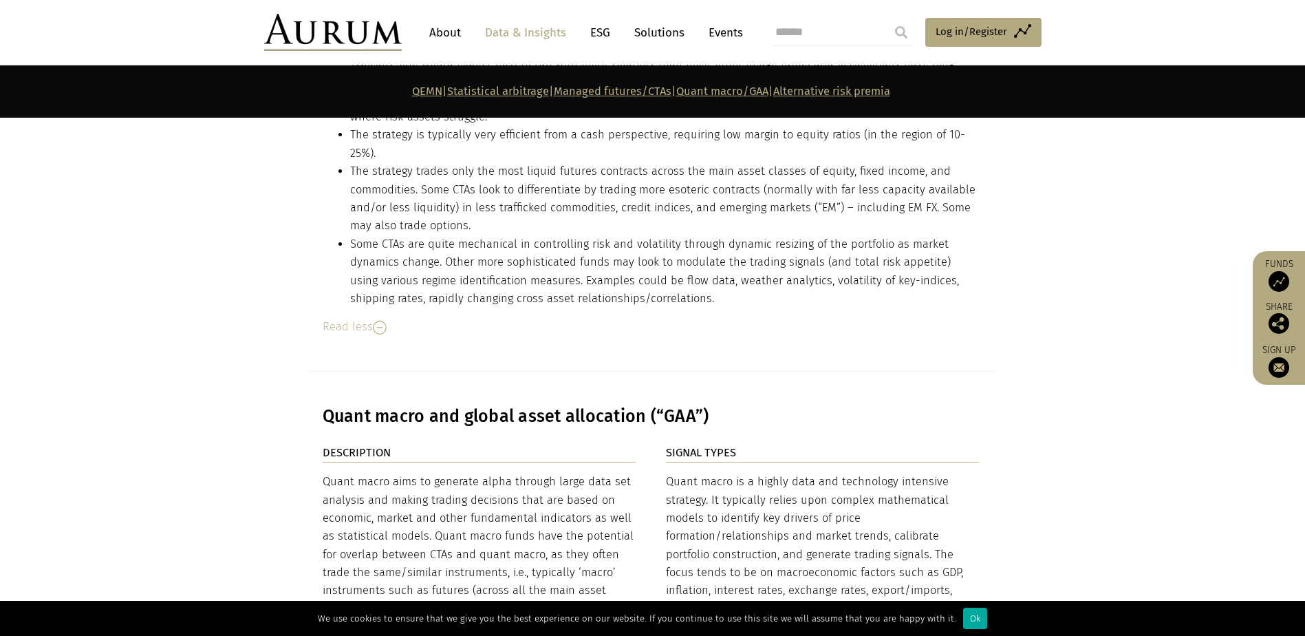
scroll to position [6878, 0]
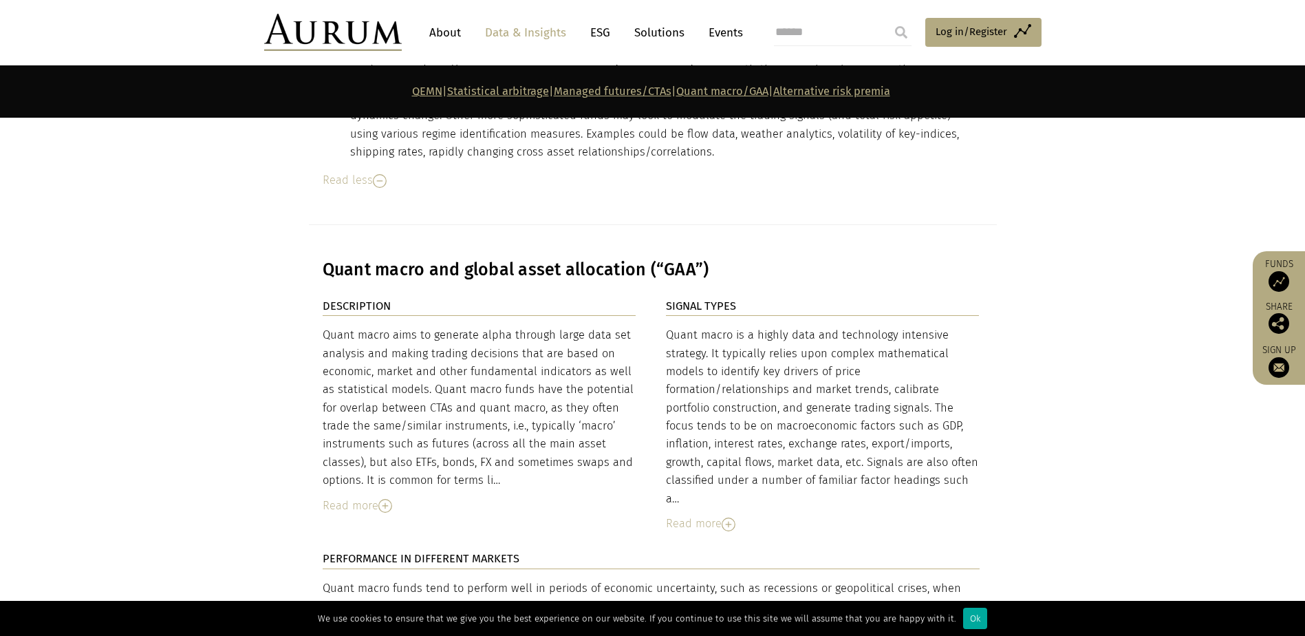
click at [684, 514] on div "Read more" at bounding box center [823, 523] width 314 height 18
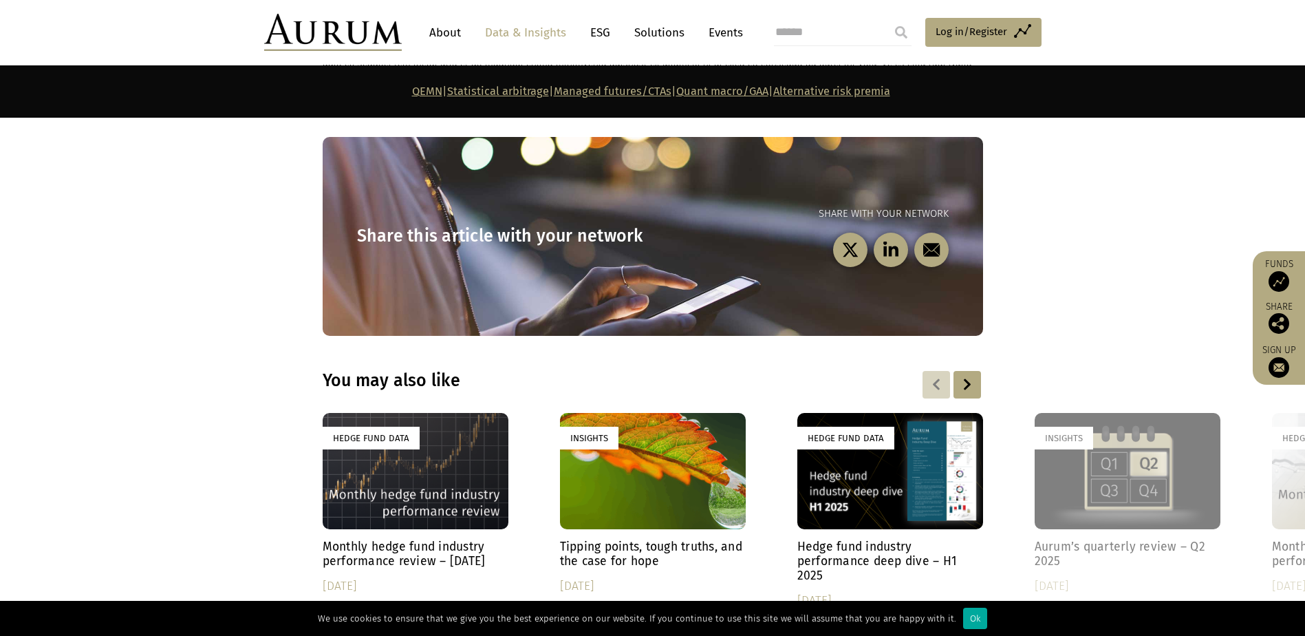
scroll to position [9537, 0]
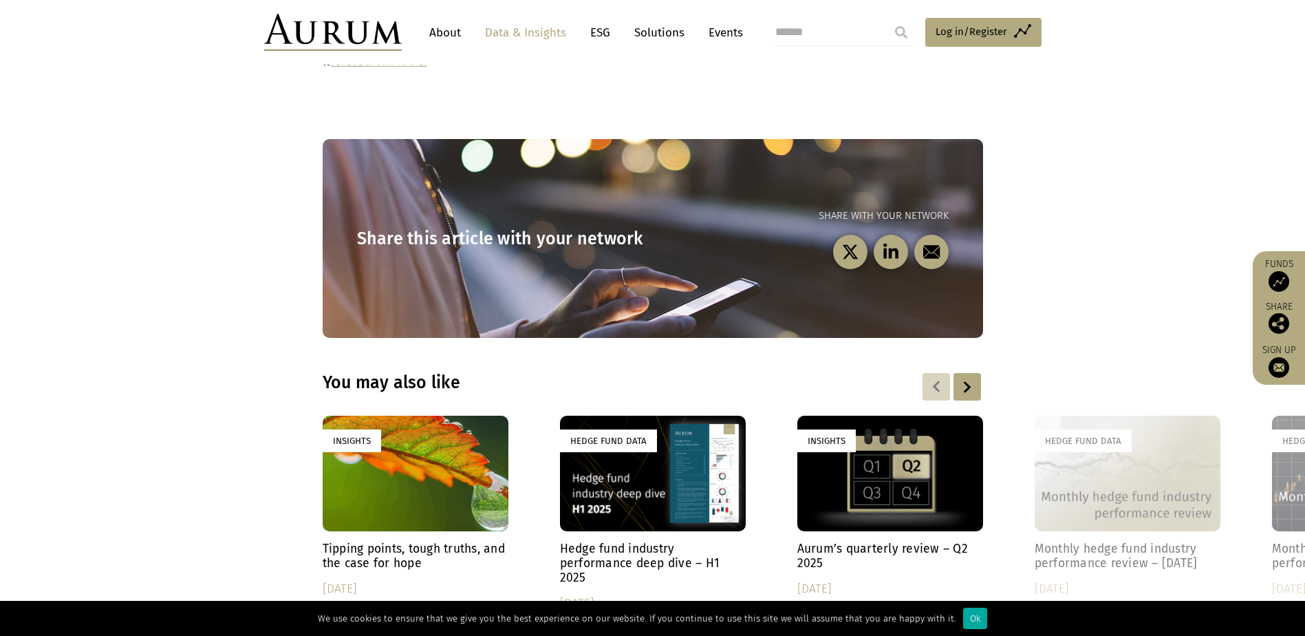
scroll to position [1784, 0]
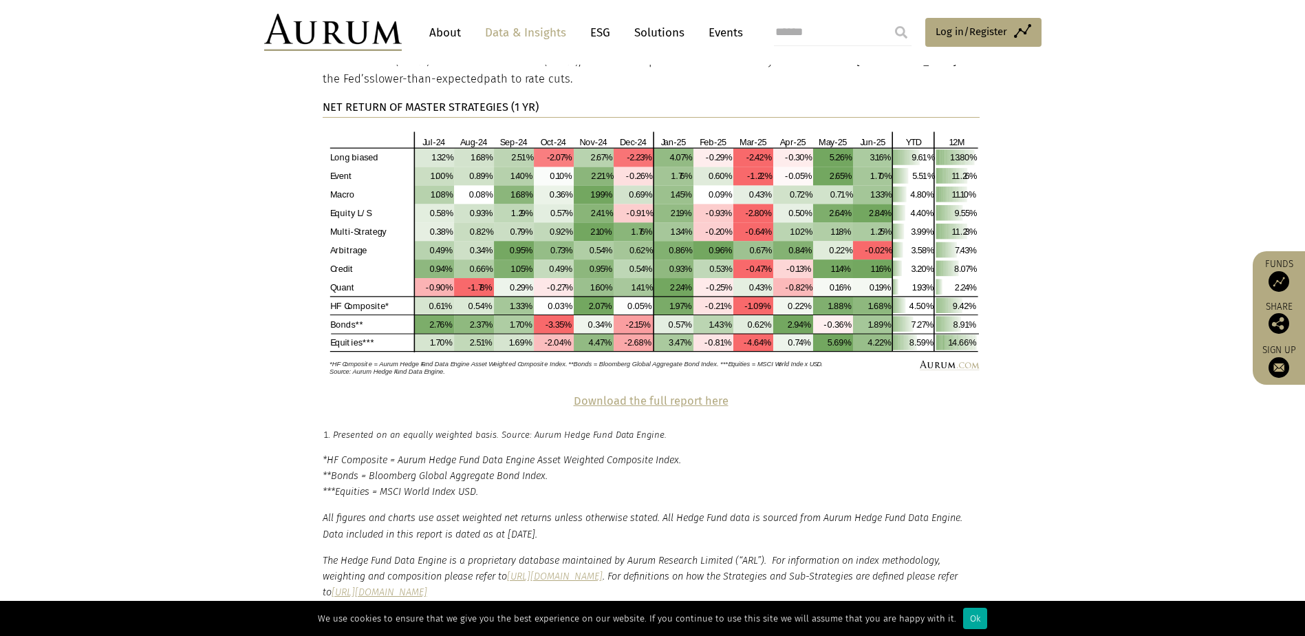
scroll to position [2692, 0]
